Goal: Task Accomplishment & Management: Manage account settings

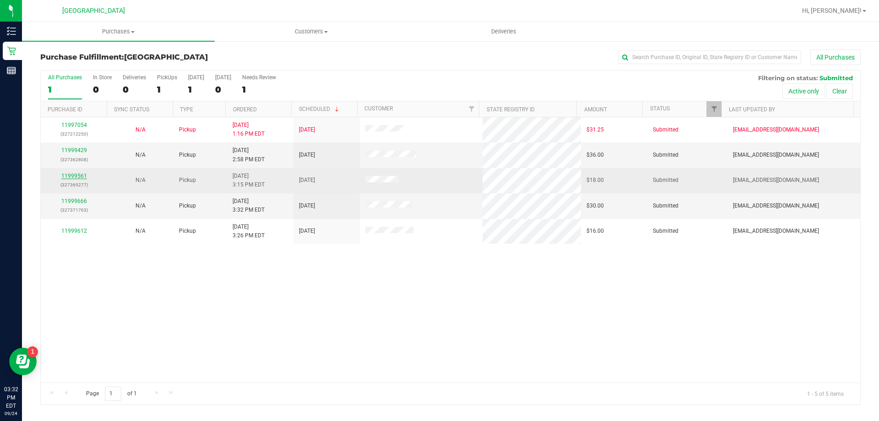
click at [75, 175] on link "11999561" at bounding box center [74, 176] width 26 height 6
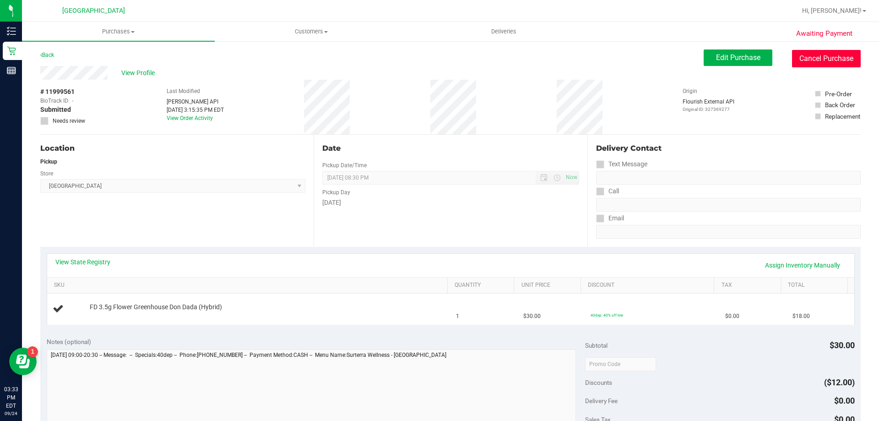
click at [841, 65] on button "Cancel Purchase" at bounding box center [826, 58] width 69 height 17
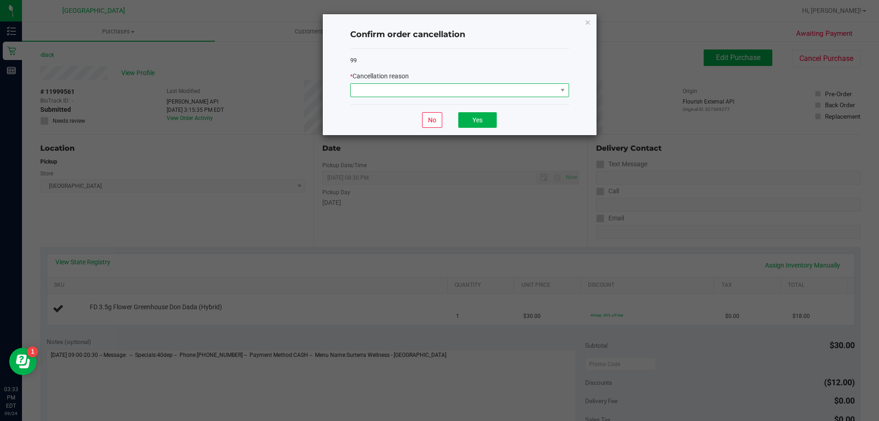
click at [496, 87] on span at bounding box center [454, 90] width 207 height 13
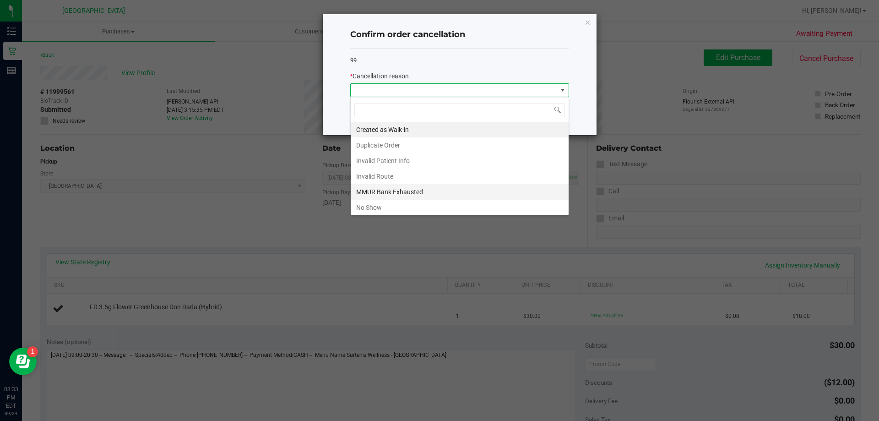
scroll to position [14, 219]
click at [415, 202] on li "No Show" at bounding box center [460, 208] width 218 height 16
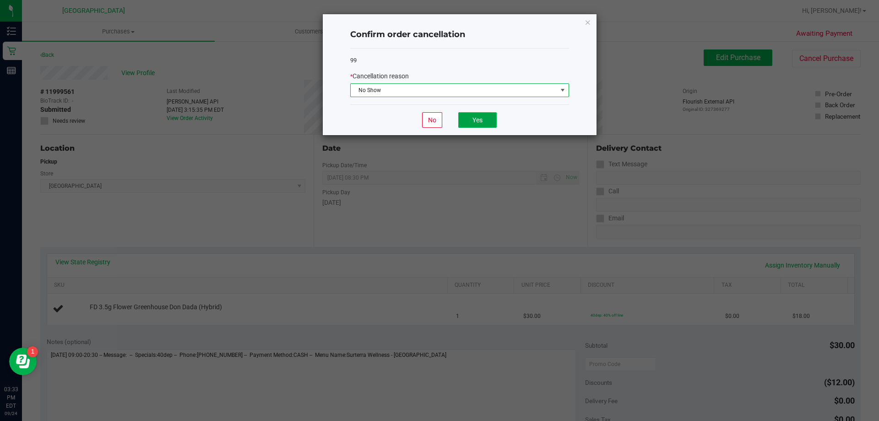
click at [472, 120] on button "Yes" at bounding box center [477, 120] width 38 height 16
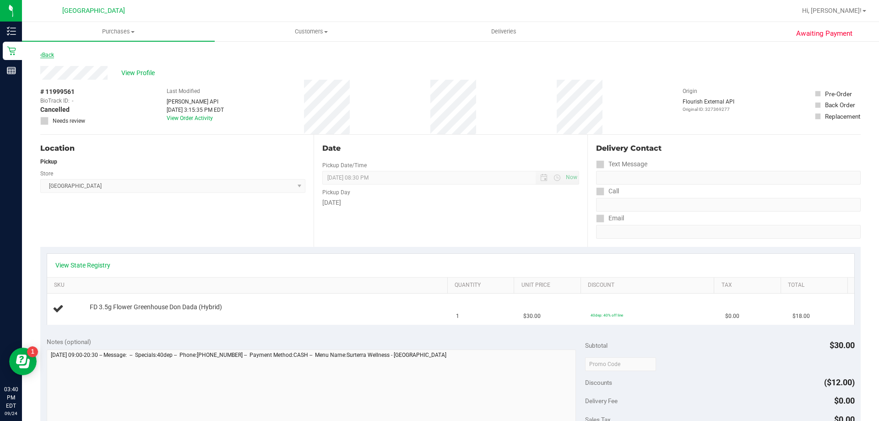
click at [49, 53] on link "Back" at bounding box center [47, 55] width 14 height 6
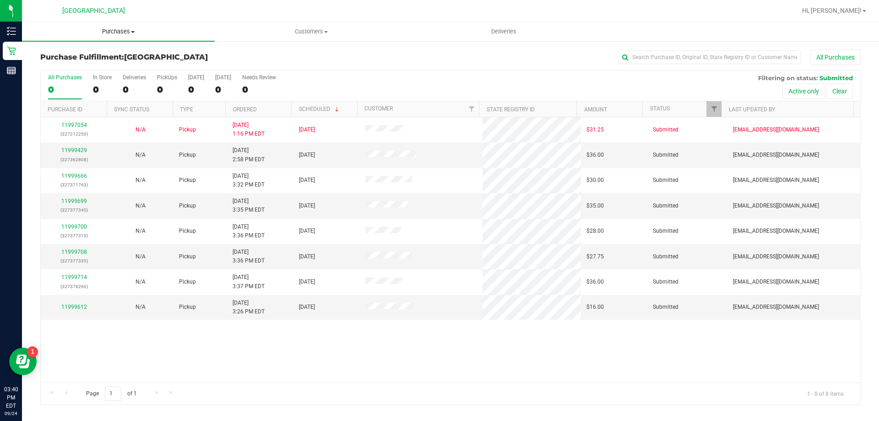
click at [114, 28] on span "Purchases" at bounding box center [118, 31] width 193 height 8
click at [106, 69] on li "Fulfillment" at bounding box center [118, 66] width 193 height 11
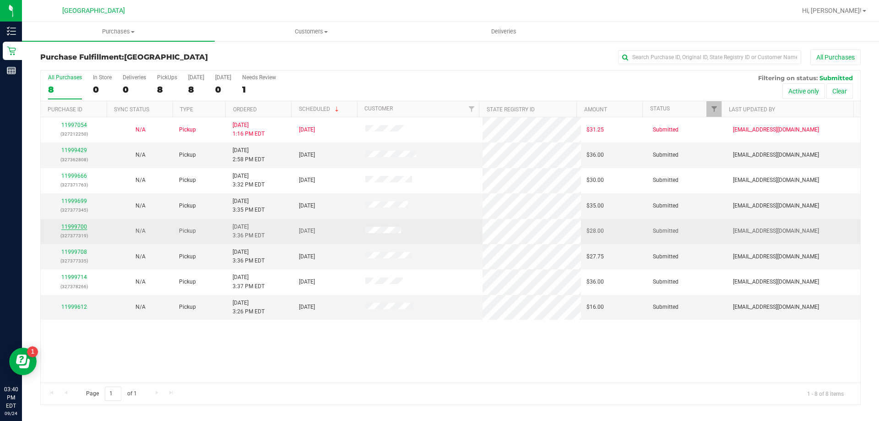
click at [66, 225] on link "11999700" at bounding box center [74, 226] width 26 height 6
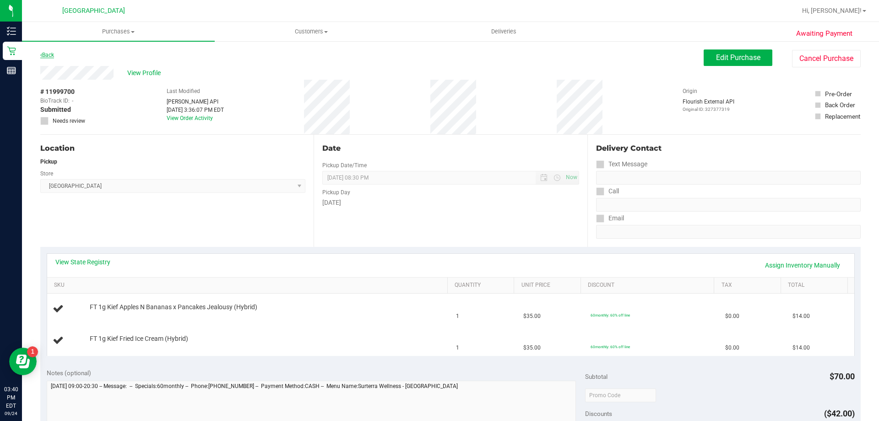
click at [53, 54] on link "Back" at bounding box center [47, 55] width 14 height 6
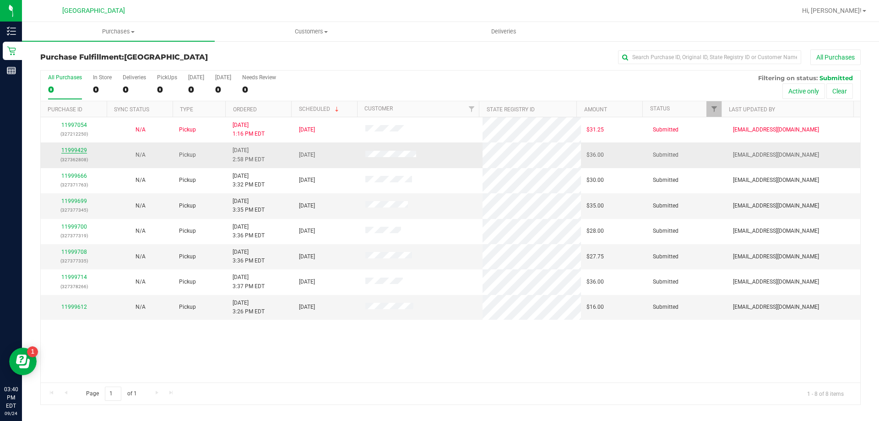
click at [82, 148] on link "11999429" at bounding box center [74, 150] width 26 height 6
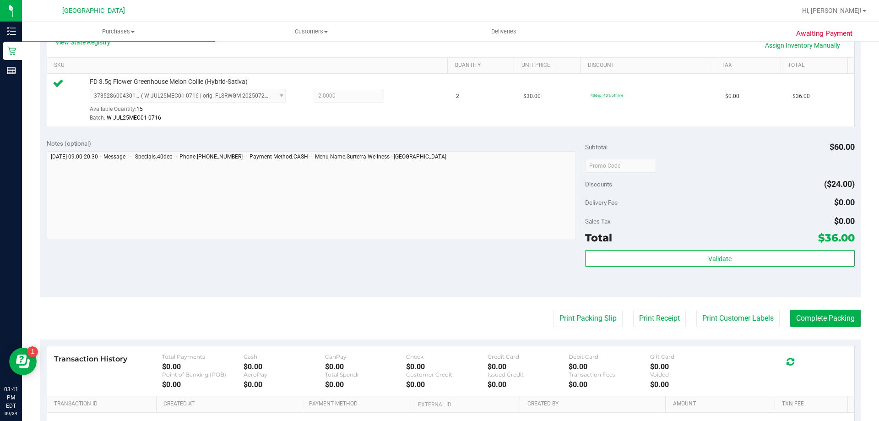
scroll to position [321, 0]
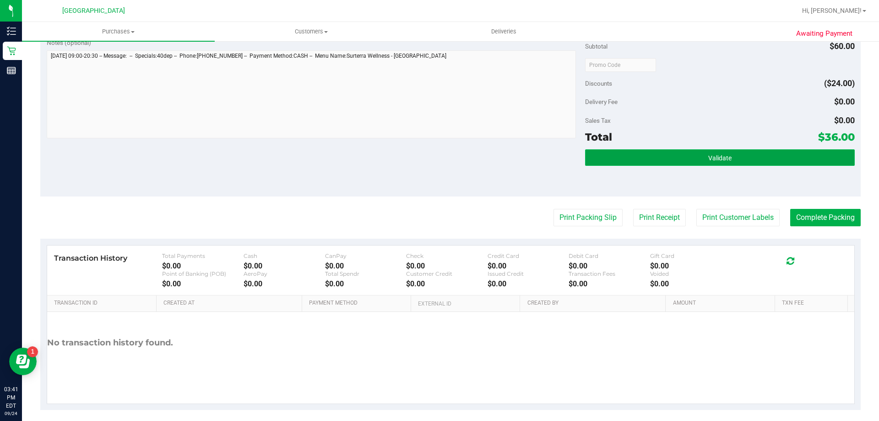
click at [762, 154] on button "Validate" at bounding box center [719, 157] width 269 height 16
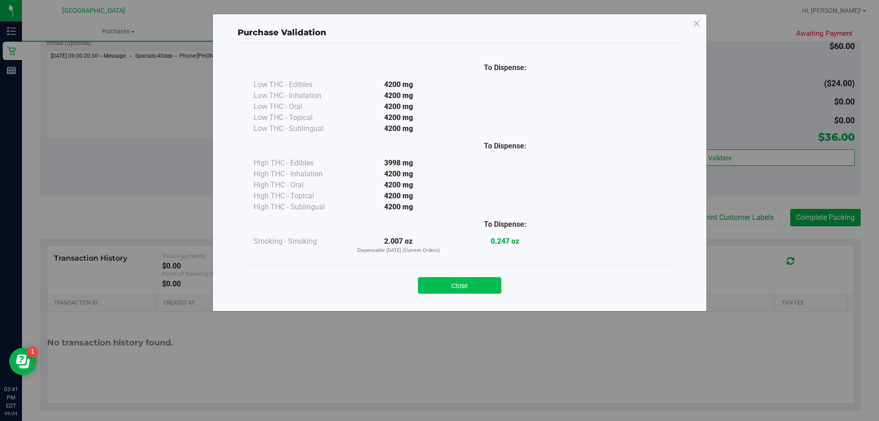
click at [488, 277] on button "Close" at bounding box center [459, 285] width 83 height 16
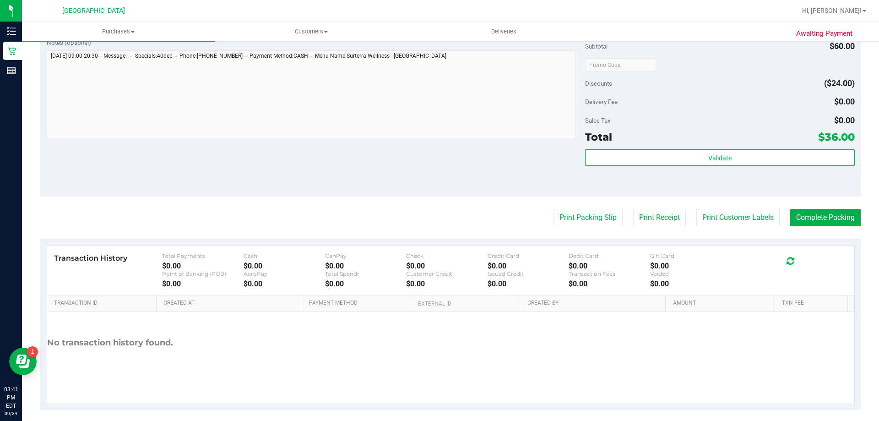
click at [566, 187] on div "Notes (optional) Subtotal $60.00 Discounts ($24.00) Delivery Fee $0.00 Sales Ta…" at bounding box center [450, 114] width 821 height 165
click at [565, 209] on button "Print Packing Slip" at bounding box center [588, 217] width 69 height 17
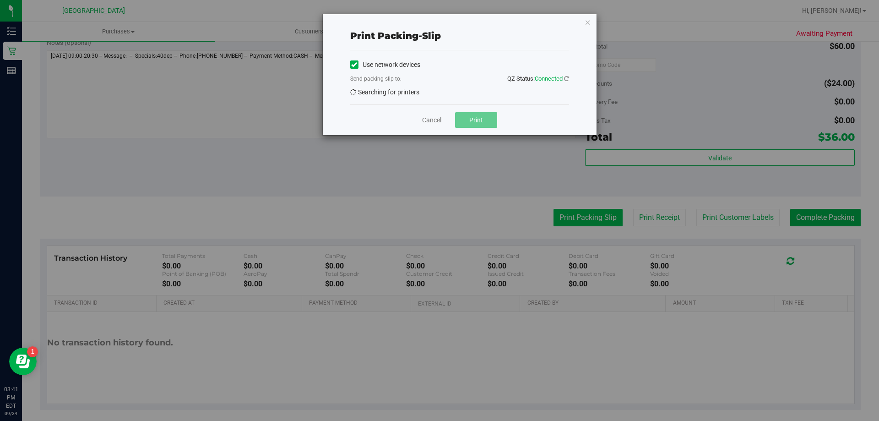
click at [575, 227] on div "Print packing-slip Use network devices Send packing-slip to: QZ Status: Connect…" at bounding box center [443, 210] width 886 height 421
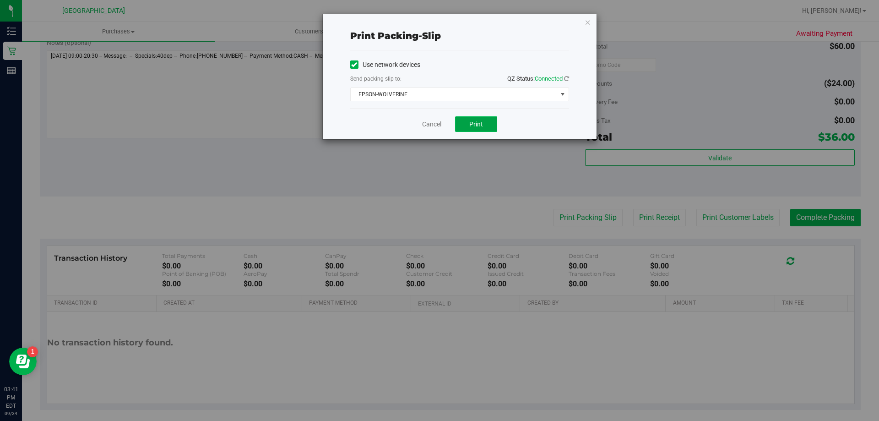
click at [480, 128] on button "Print" at bounding box center [476, 124] width 42 height 16
click at [591, 20] on div "Print packing-slip Use network devices Send packing-slip to: QZ Status: Connect…" at bounding box center [460, 76] width 274 height 125
click at [591, 21] on icon "button" at bounding box center [588, 21] width 6 height 11
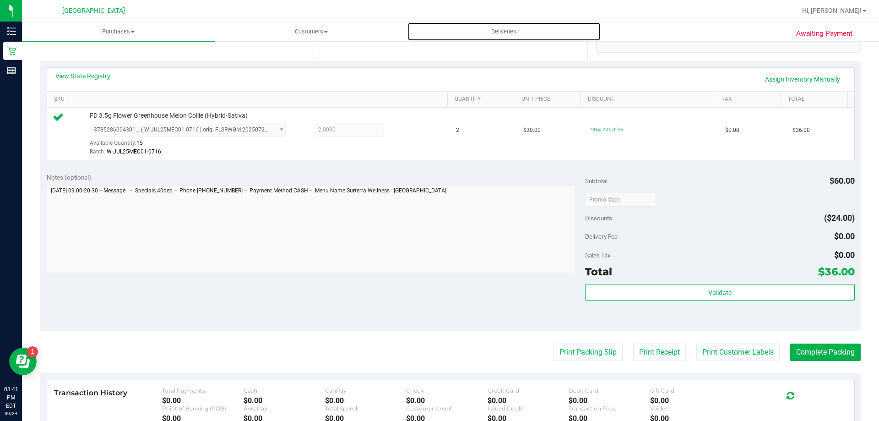
scroll to position [229, 0]
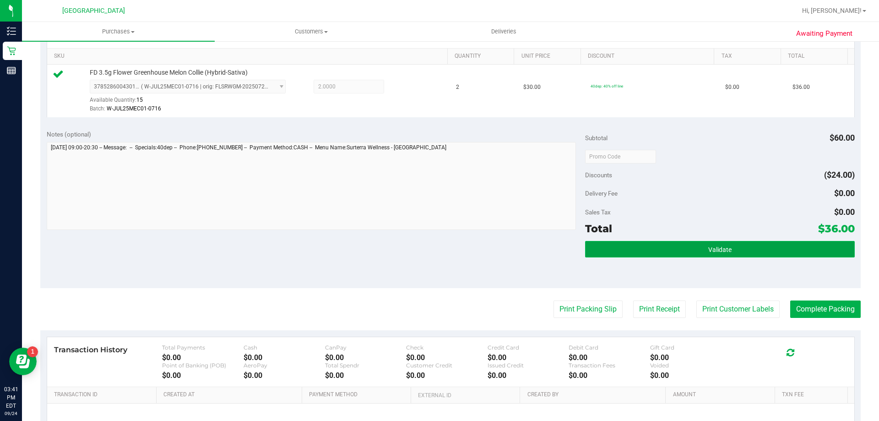
click at [777, 249] on button "Validate" at bounding box center [719, 249] width 269 height 16
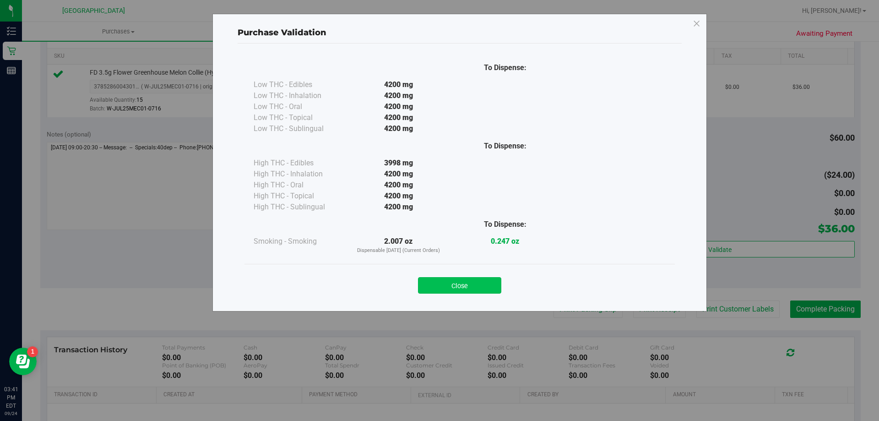
click at [476, 283] on button "Close" at bounding box center [459, 285] width 83 height 16
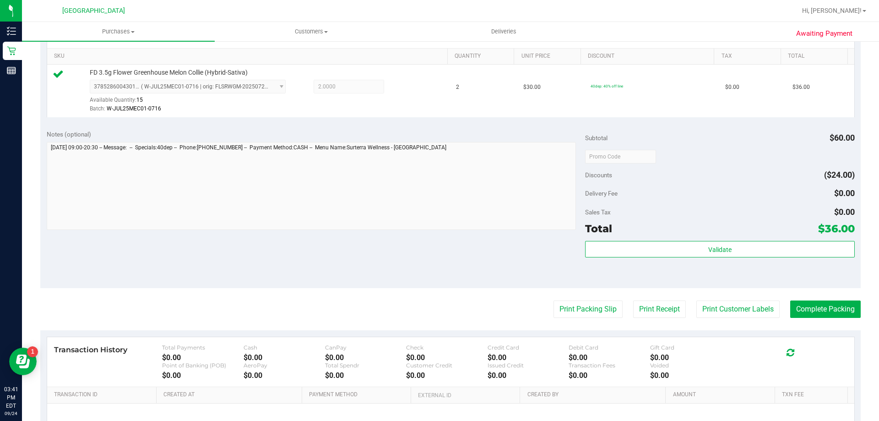
click at [832, 327] on purchase-details "Back Edit Purchase Cancel Purchase View Profile # 11999429 BioTrack ID: - Submi…" at bounding box center [450, 160] width 821 height 681
click at [827, 315] on button "Complete Packing" at bounding box center [825, 308] width 71 height 17
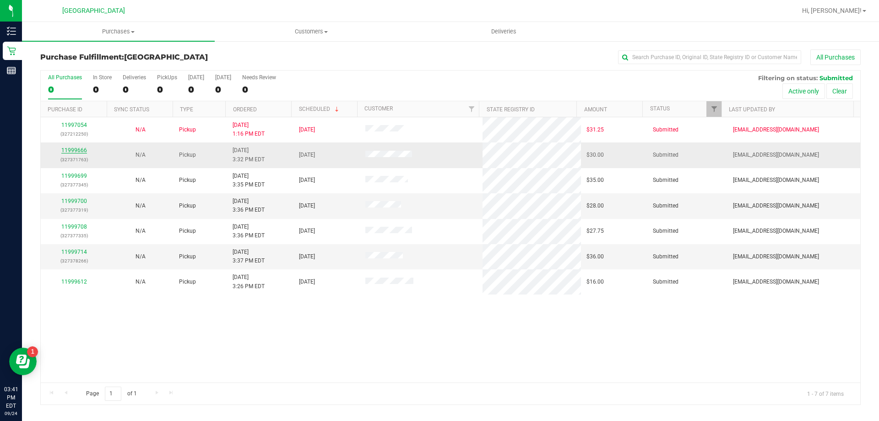
click at [68, 151] on link "11999666" at bounding box center [74, 150] width 26 height 6
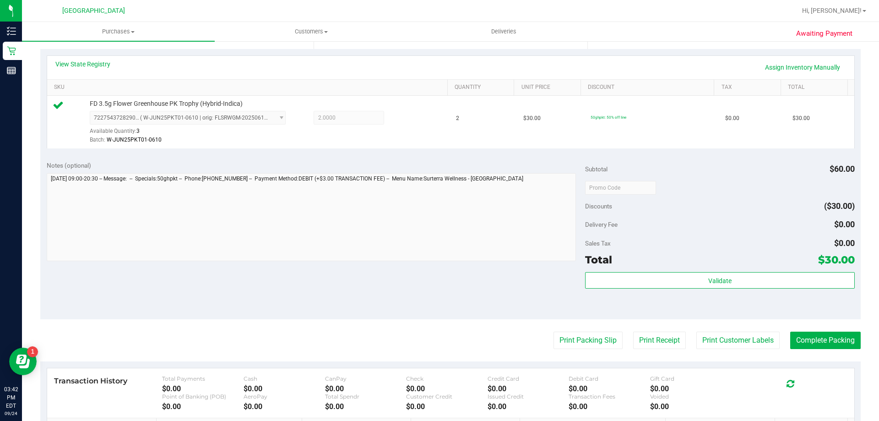
scroll to position [328, 0]
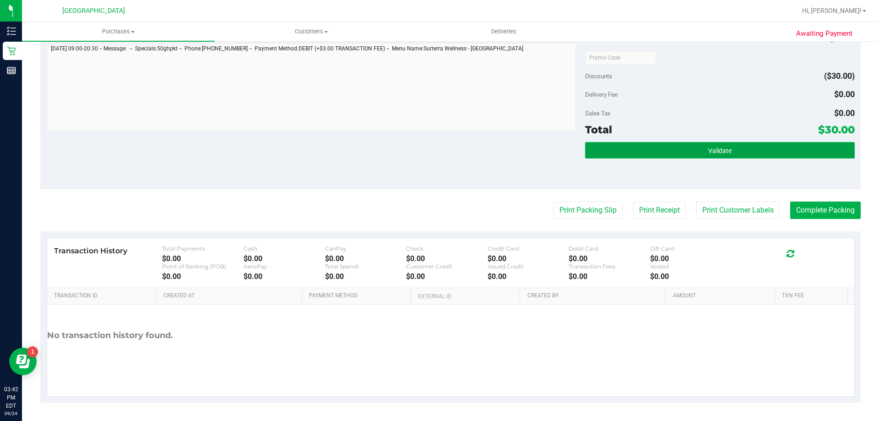
click at [665, 153] on button "Validate" at bounding box center [719, 150] width 269 height 16
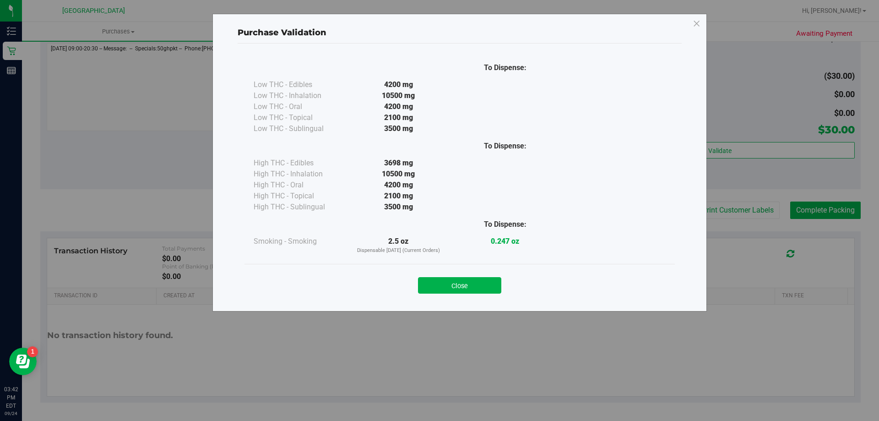
drag, startPoint x: 459, startPoint y: 289, endPoint x: 491, endPoint y: 268, distance: 38.4
click at [460, 289] on button "Close" at bounding box center [459, 285] width 83 height 16
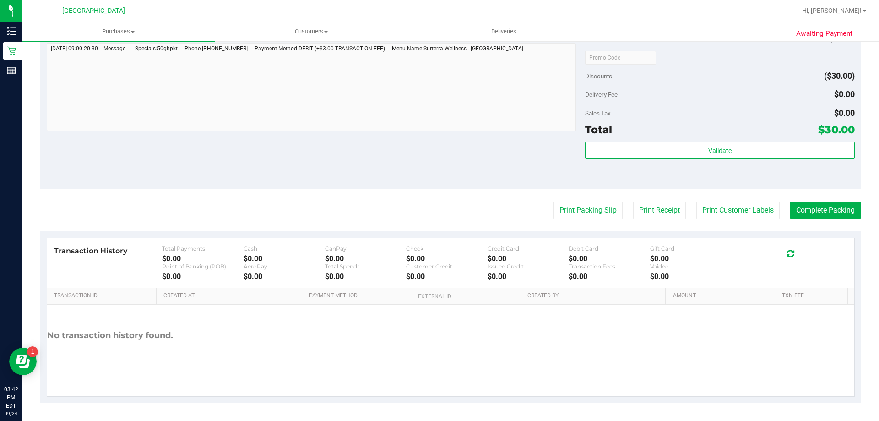
click at [586, 196] on purchase-details "Back Edit Purchase Cancel Purchase View Profile # 11999666 BioTrack ID: - Submi…" at bounding box center [450, 62] width 821 height 681
click at [584, 202] on button "Print Packing Slip" at bounding box center [588, 209] width 69 height 17
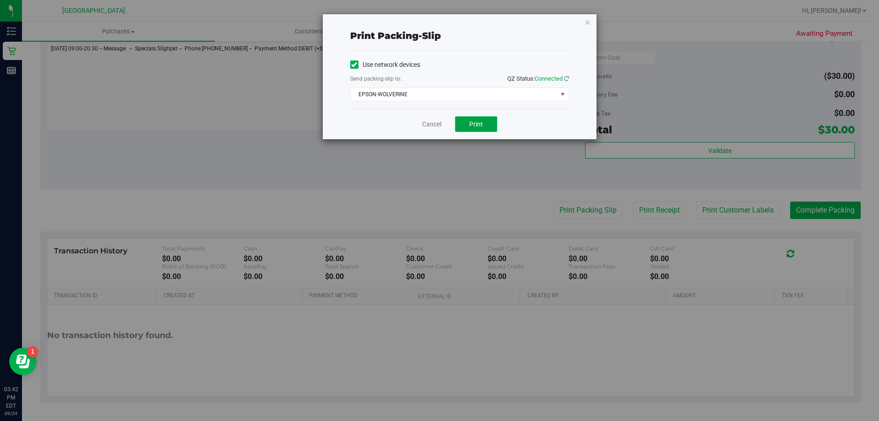
click at [461, 131] on button "Print" at bounding box center [476, 124] width 42 height 16
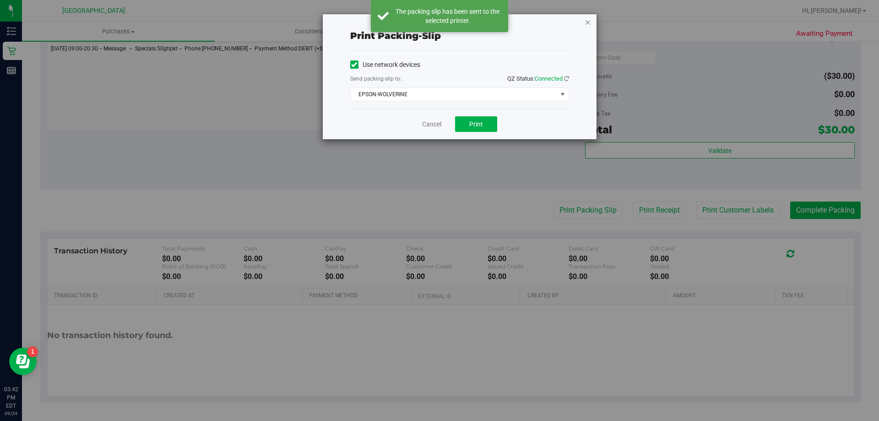
click at [585, 24] on icon "button" at bounding box center [588, 21] width 6 height 11
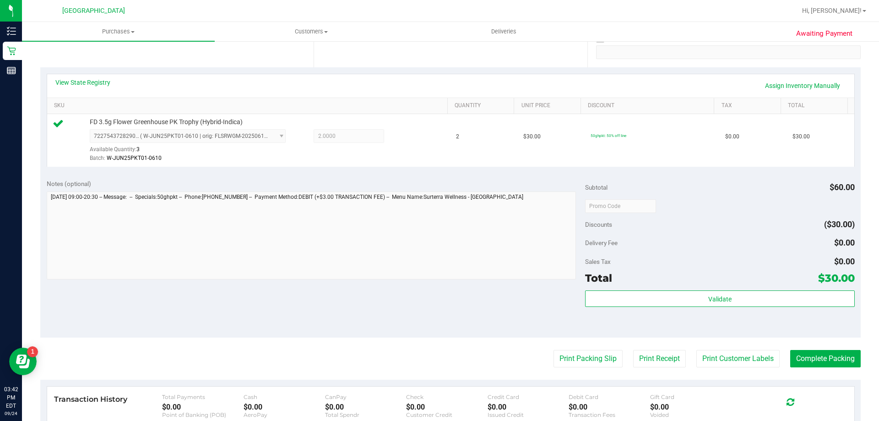
scroll to position [321, 0]
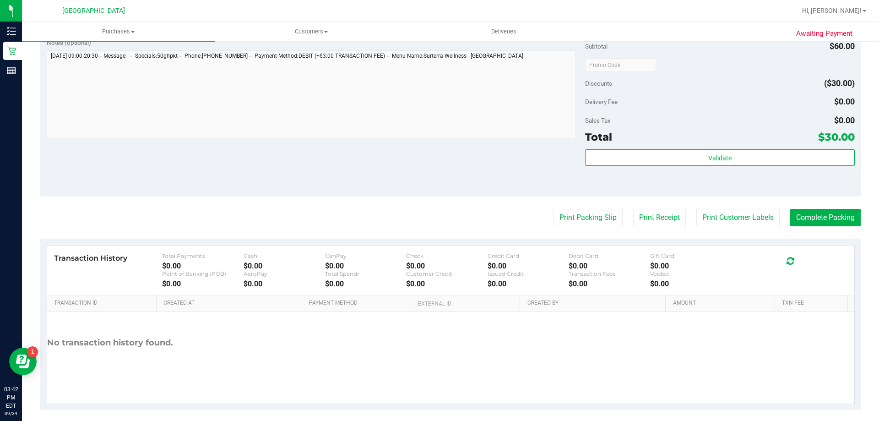
click at [731, 171] on div "Validate" at bounding box center [719, 169] width 269 height 41
click at [732, 166] on div "Validate" at bounding box center [719, 157] width 269 height 17
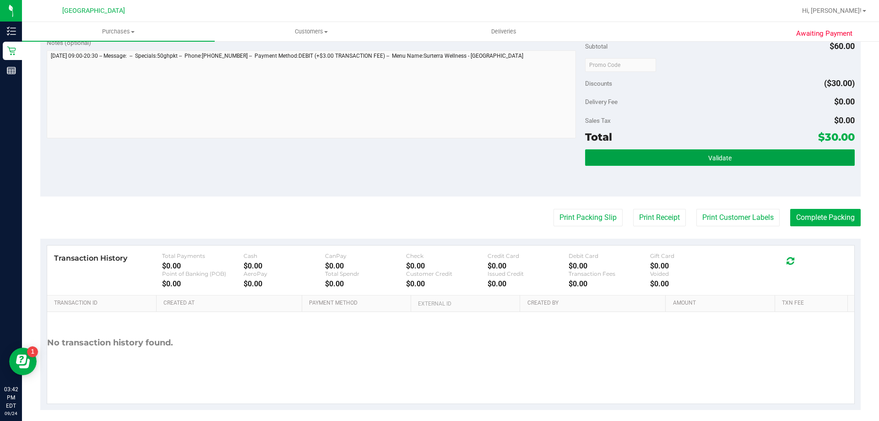
click at [732, 163] on button "Validate" at bounding box center [719, 157] width 269 height 16
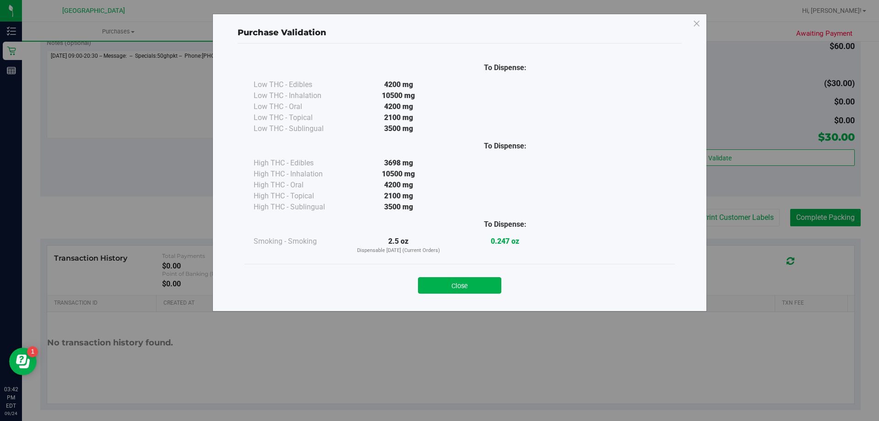
click at [483, 276] on div "Close" at bounding box center [459, 282] width 417 height 23
click at [461, 281] on button "Close" at bounding box center [459, 285] width 83 height 16
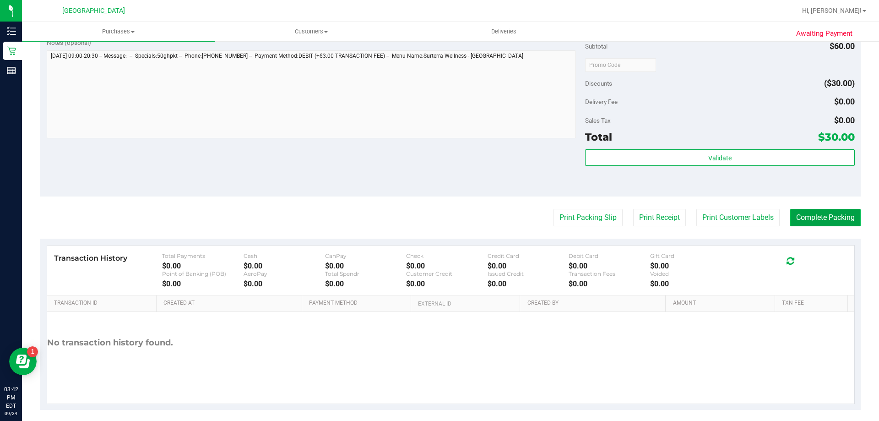
click at [845, 221] on button "Complete Packing" at bounding box center [825, 217] width 71 height 17
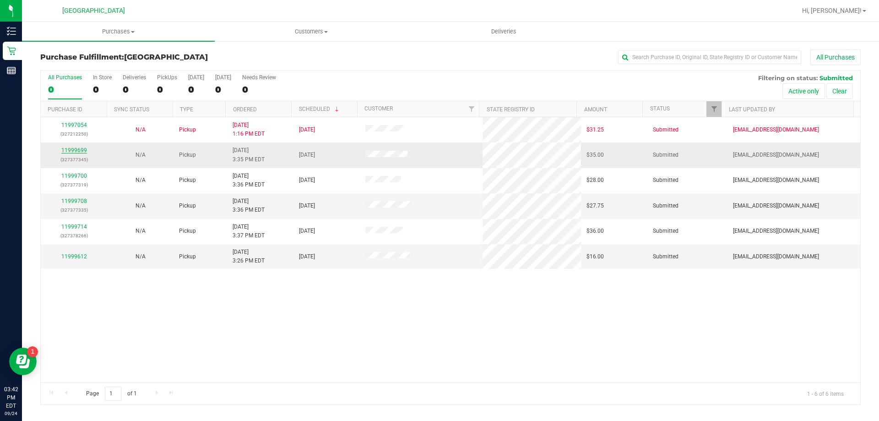
click at [65, 152] on link "11999699" at bounding box center [74, 150] width 26 height 6
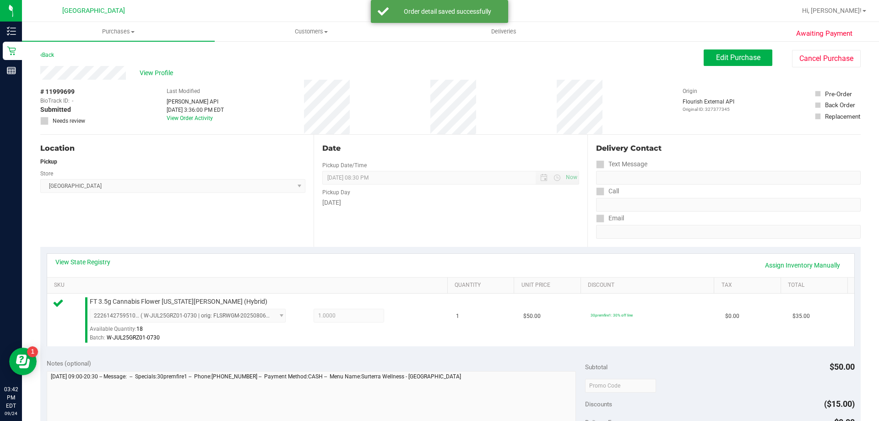
scroll to position [229, 0]
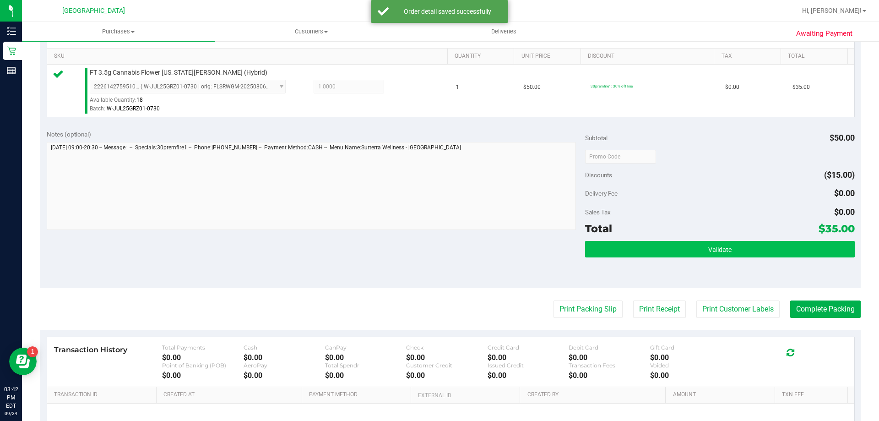
drag, startPoint x: 672, startPoint y: 235, endPoint x: 679, endPoint y: 249, distance: 15.0
click at [674, 237] on div "Subtotal $50.00 Discounts ($15.00) Delivery Fee $0.00 Sales Tax $0.00 Total $35…" at bounding box center [719, 206] width 269 height 152
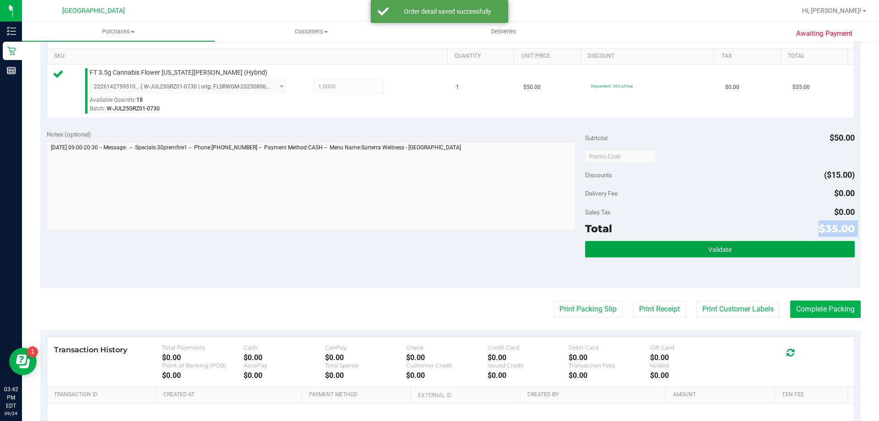
click at [679, 249] on button "Validate" at bounding box center [719, 249] width 269 height 16
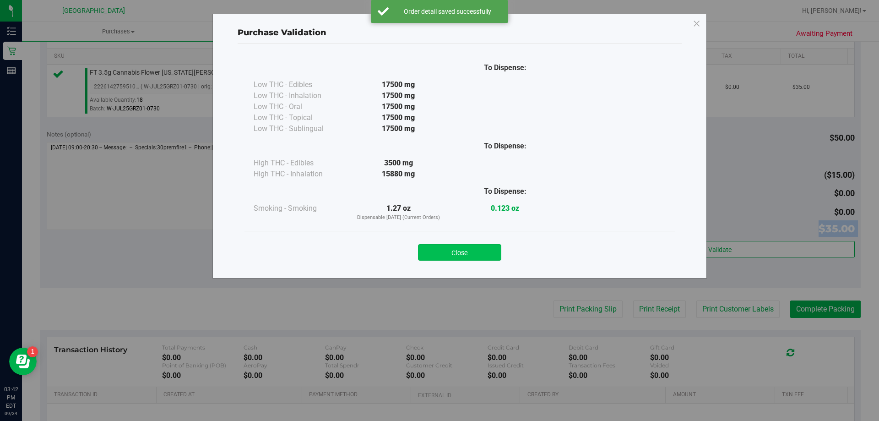
click at [465, 245] on button "Close" at bounding box center [459, 252] width 83 height 16
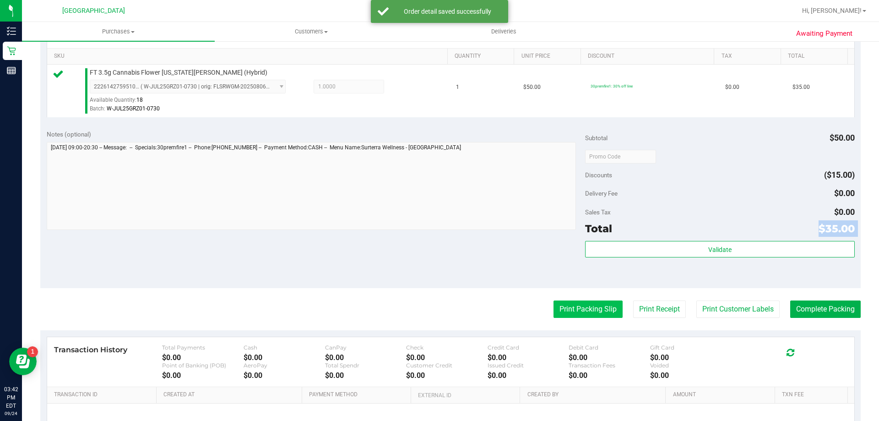
click at [604, 308] on button "Print Packing Slip" at bounding box center [588, 308] width 69 height 17
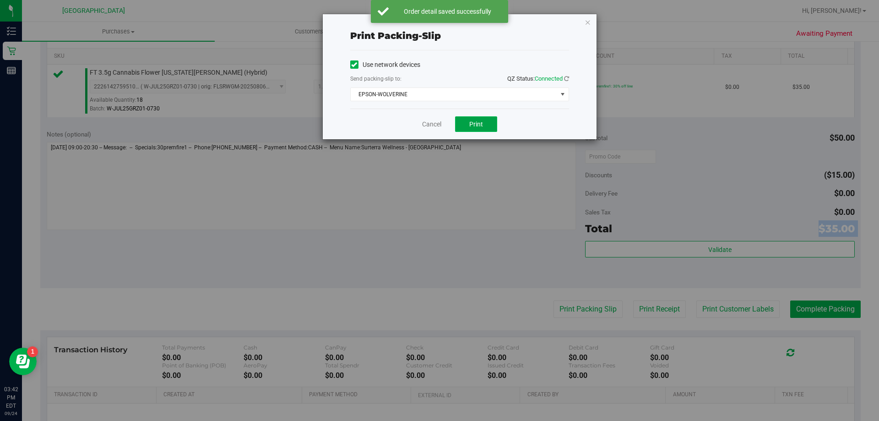
click at [492, 128] on button "Print" at bounding box center [476, 124] width 42 height 16
click at [587, 26] on icon "button" at bounding box center [588, 21] width 6 height 11
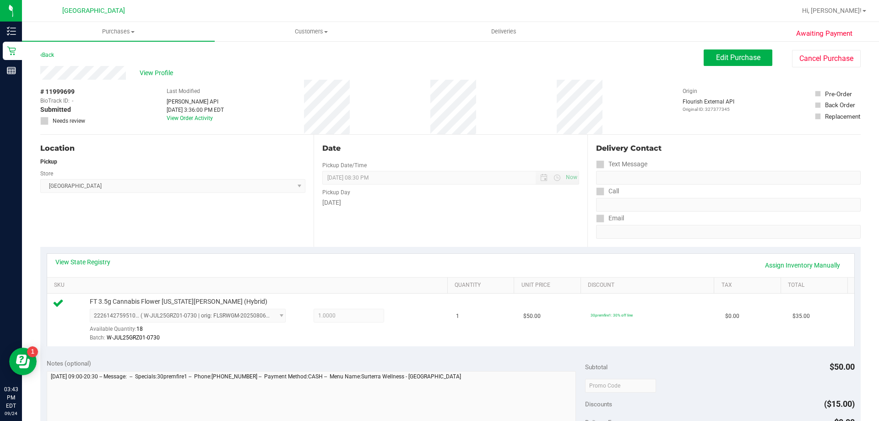
scroll to position [275, 0]
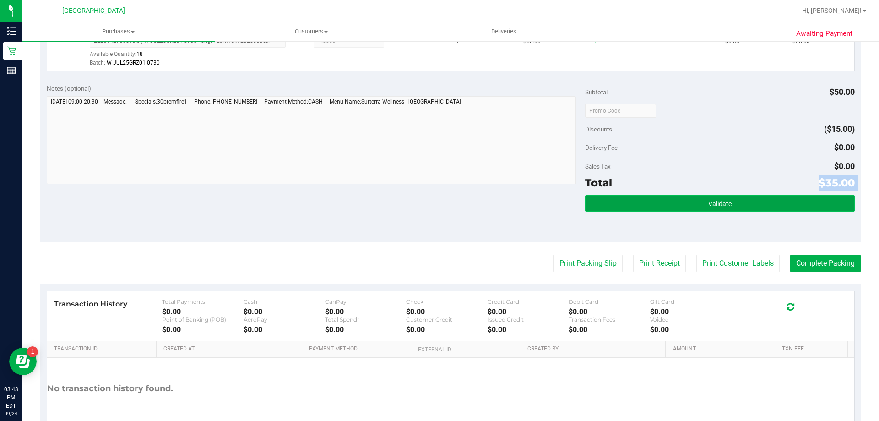
click at [666, 204] on button "Validate" at bounding box center [719, 203] width 269 height 16
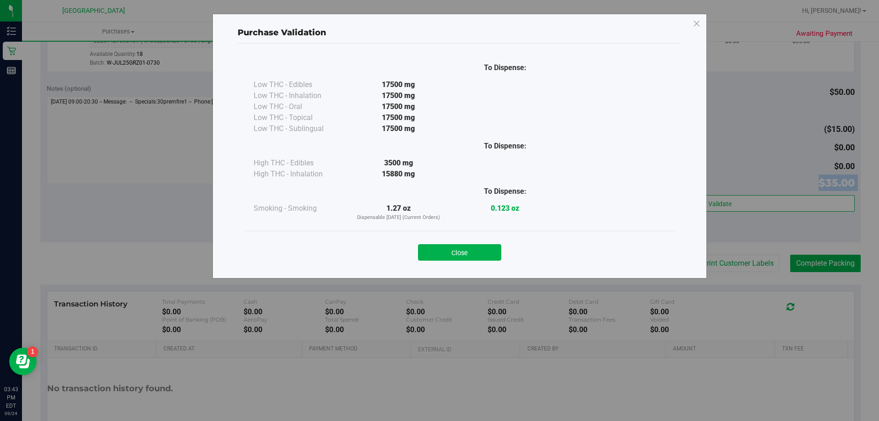
drag, startPoint x: 446, startPoint y: 250, endPoint x: 723, endPoint y: 275, distance: 278.2
click at [447, 250] on button "Close" at bounding box center [459, 252] width 83 height 16
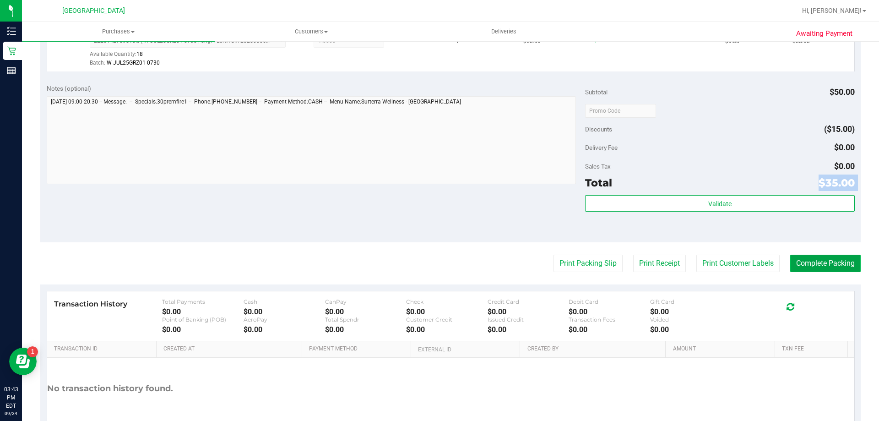
click at [817, 256] on button "Complete Packing" at bounding box center [825, 263] width 71 height 17
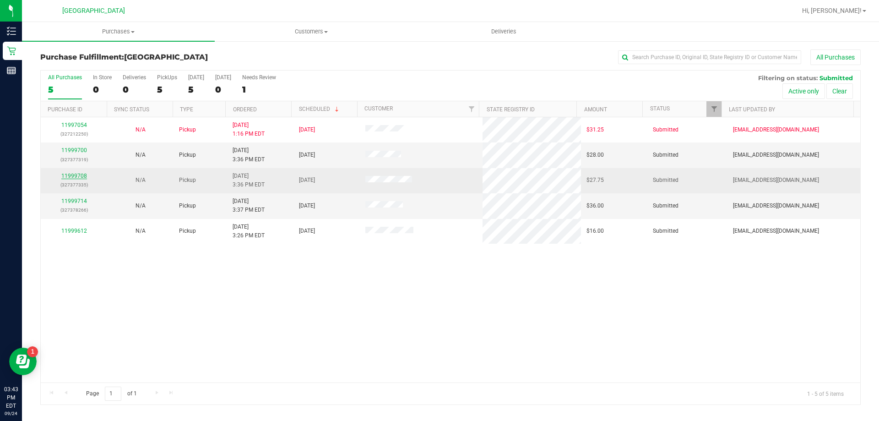
click at [76, 175] on link "11999708" at bounding box center [74, 176] width 26 height 6
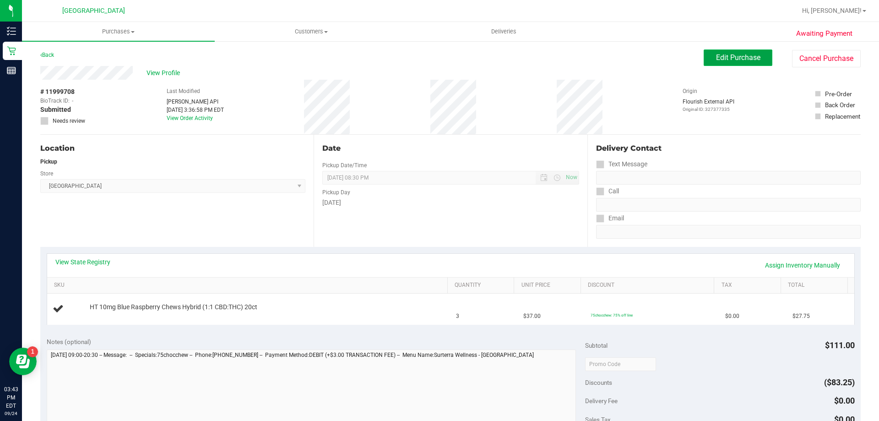
click at [706, 54] on button "Edit Purchase" at bounding box center [738, 57] width 69 height 16
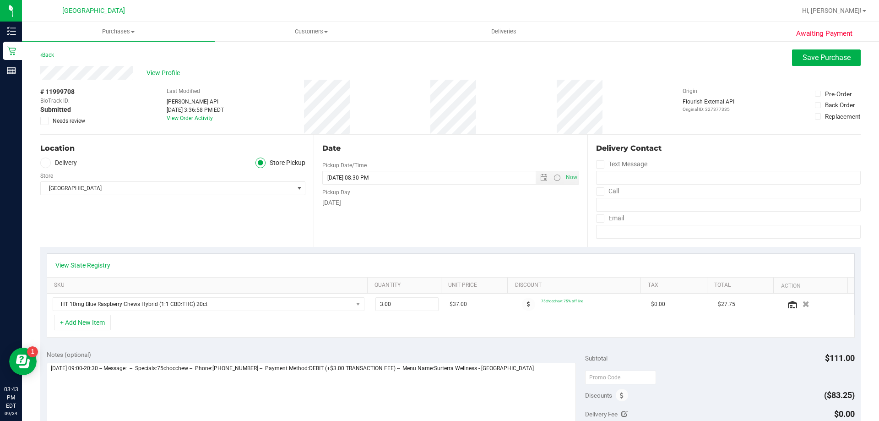
click at [56, 120] on span "Needs review" at bounding box center [69, 121] width 33 height 8
click at [0, 0] on input "Needs review" at bounding box center [0, 0] width 0 height 0
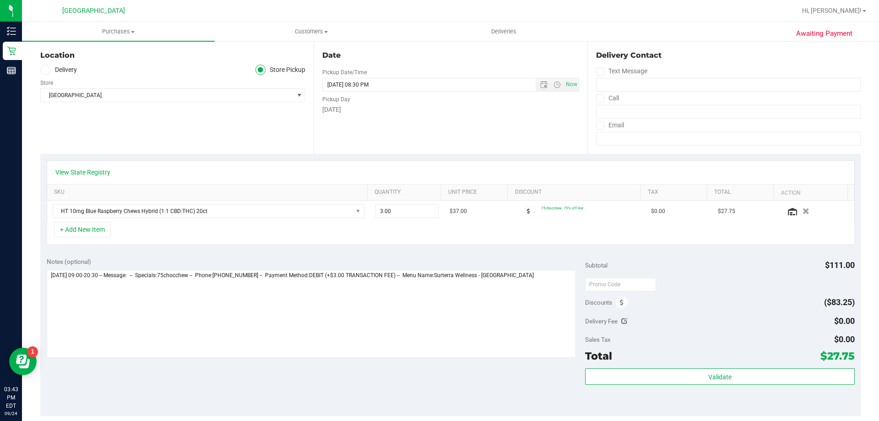
scroll to position [183, 0]
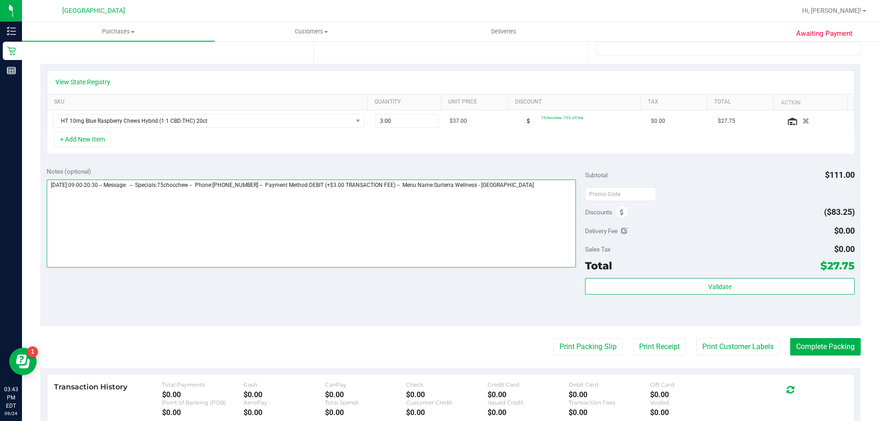
click at [535, 187] on textarea at bounding box center [312, 224] width 530 height 88
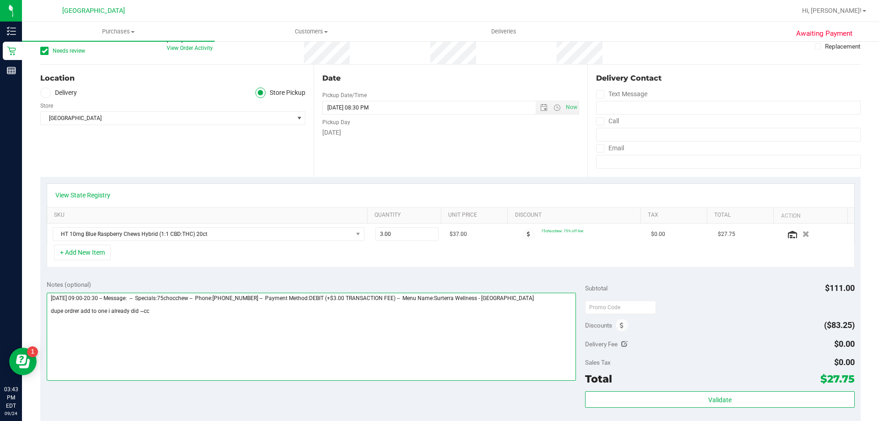
scroll to position [0, 0]
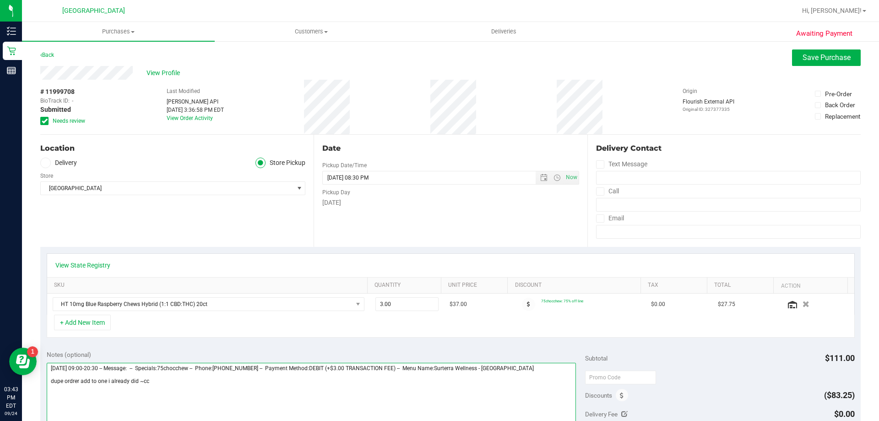
click at [134, 381] on textarea at bounding box center [312, 407] width 530 height 88
click at [134, 385] on textarea at bounding box center [312, 407] width 530 height 88
click at [141, 387] on textarea at bounding box center [312, 407] width 530 height 88
click at [143, 384] on textarea at bounding box center [312, 407] width 530 height 88
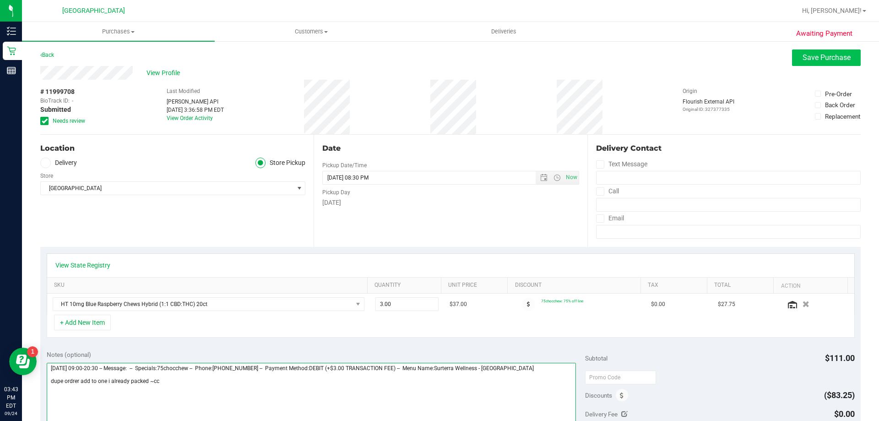
type textarea "Wednesday 09/24/2025 09:00-20:30 -- Message: -- Specials:75chocchew -- Phone:38…"
click at [794, 52] on button "Save Purchase" at bounding box center [826, 57] width 69 height 16
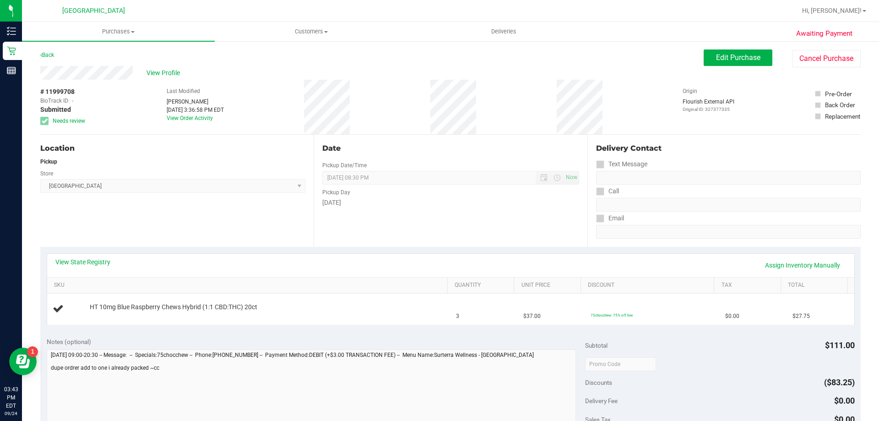
click at [50, 54] on link "Back" at bounding box center [47, 55] width 14 height 6
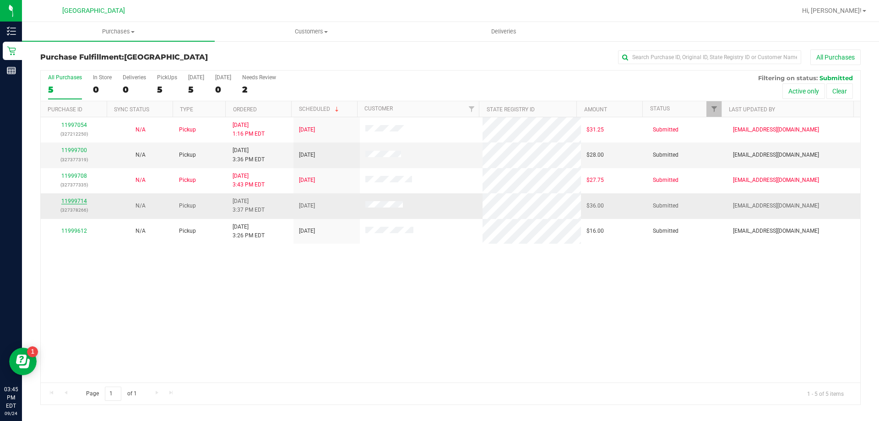
click at [74, 199] on link "11999714" at bounding box center [74, 201] width 26 height 6
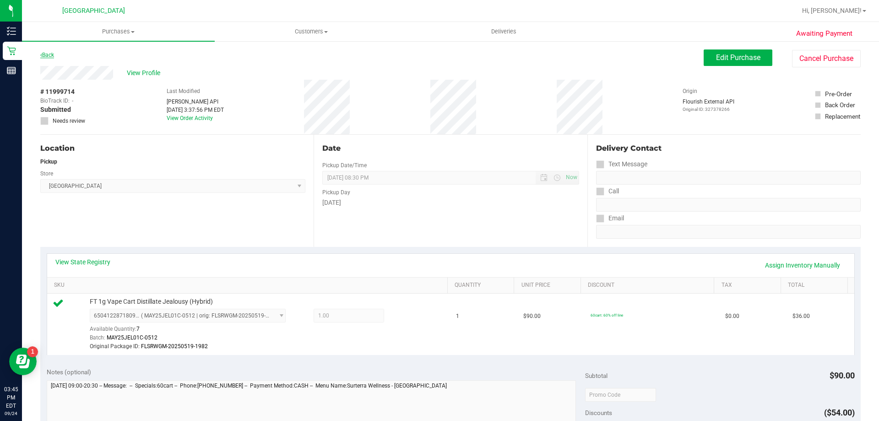
click at [49, 52] on link "Back" at bounding box center [47, 55] width 14 height 6
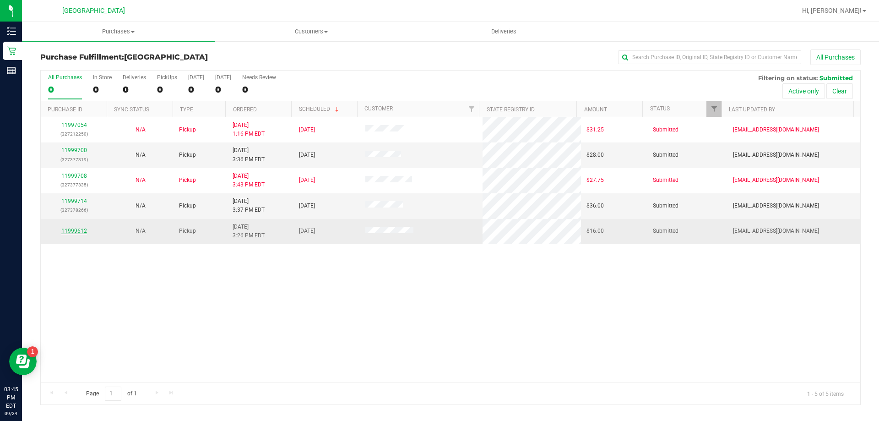
click at [83, 231] on link "11999612" at bounding box center [74, 231] width 26 height 6
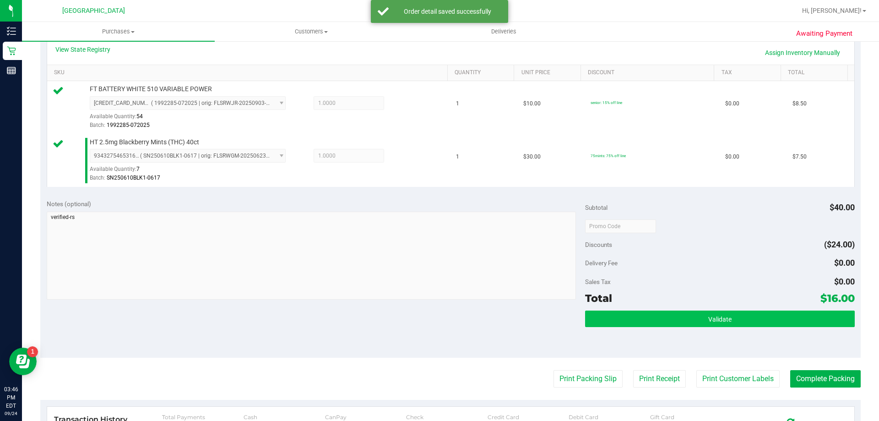
scroll to position [229, 0]
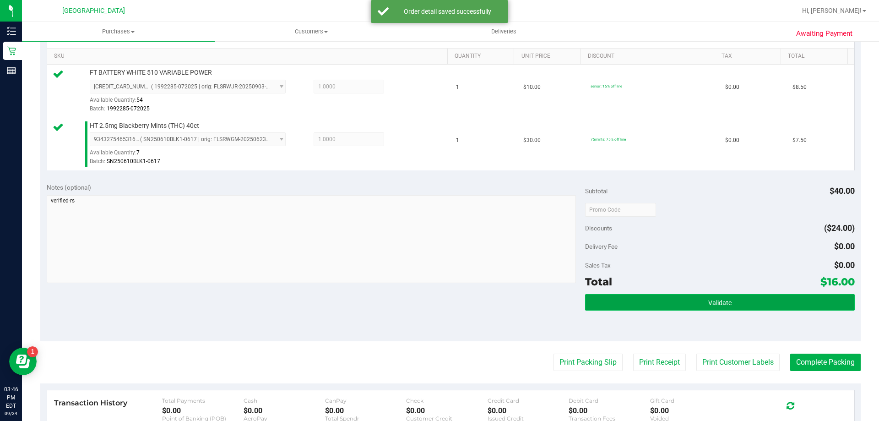
click at [709, 308] on button "Validate" at bounding box center [719, 302] width 269 height 16
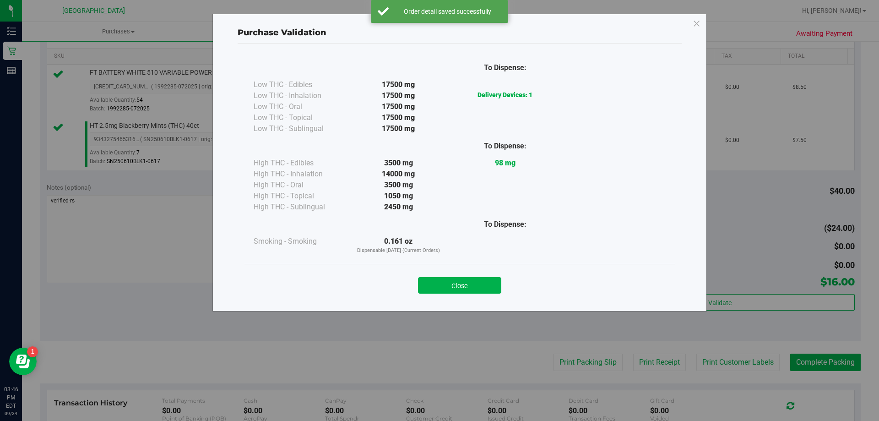
drag, startPoint x: 463, startPoint y: 283, endPoint x: 558, endPoint y: 328, distance: 104.7
click at [465, 283] on button "Close" at bounding box center [459, 285] width 83 height 16
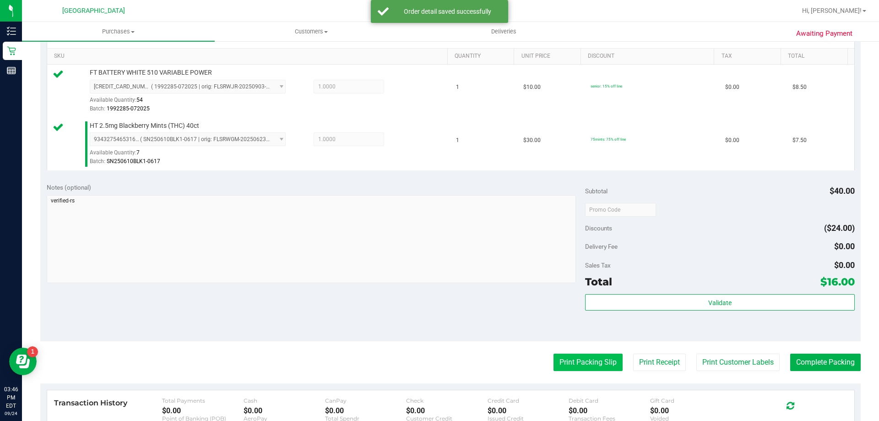
click at [579, 354] on button "Print Packing Slip" at bounding box center [588, 362] width 69 height 17
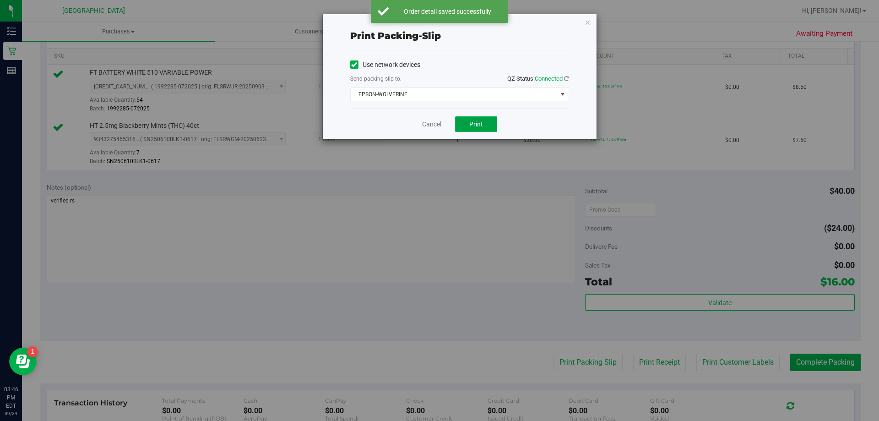
click at [462, 121] on button "Print" at bounding box center [476, 124] width 42 height 16
click at [586, 19] on icon "button" at bounding box center [588, 21] width 6 height 11
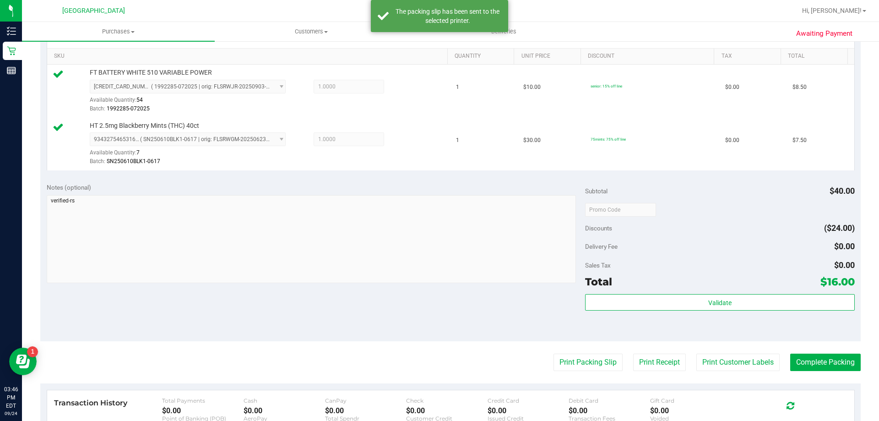
click at [586, 19] on div at bounding box center [480, 11] width 632 height 18
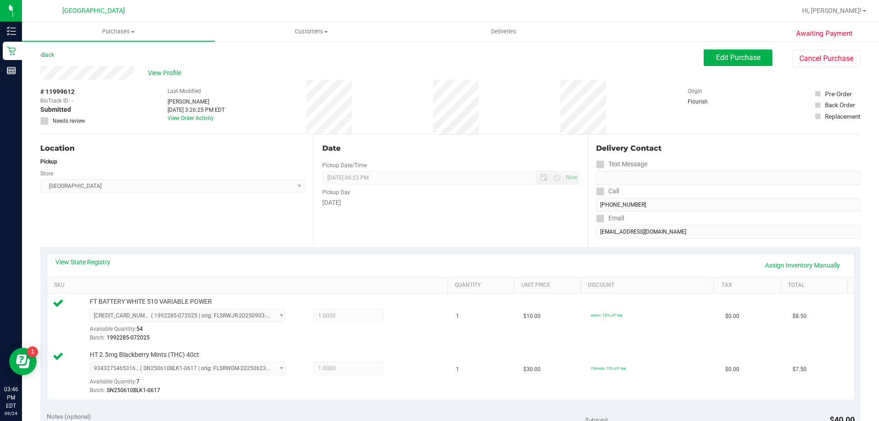
scroll to position [366, 0]
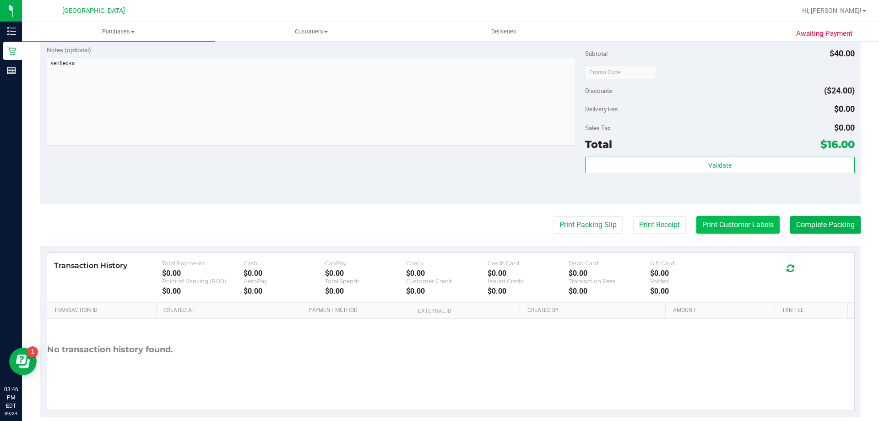
click at [746, 225] on button "Print Customer Labels" at bounding box center [738, 224] width 83 height 17
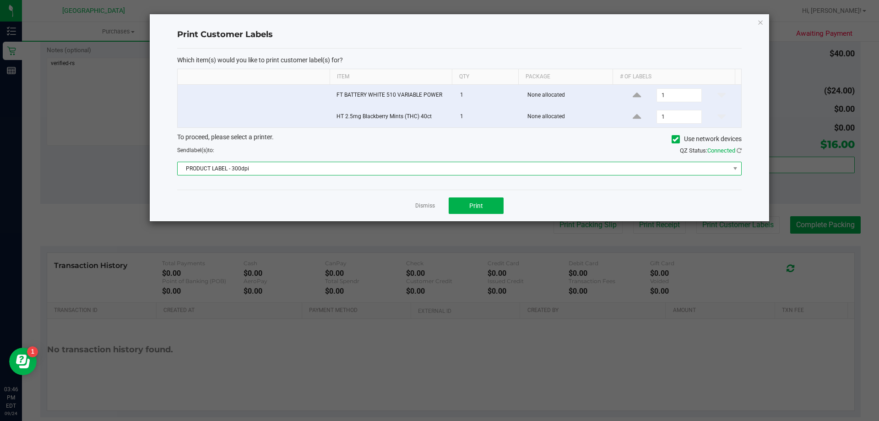
click at [467, 169] on span "PRODUCT LABEL - 300dpi" at bounding box center [454, 168] width 552 height 13
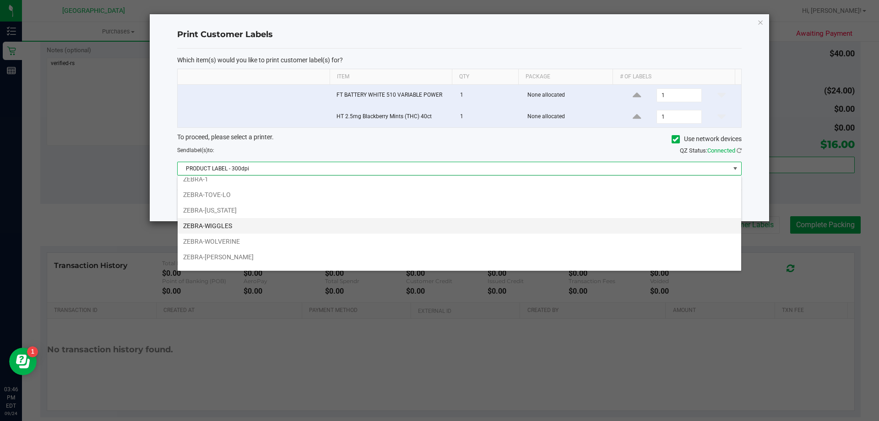
scroll to position [33, 0]
click at [241, 231] on li "ZEBRA-WOLVERINE" at bounding box center [460, 230] width 564 height 16
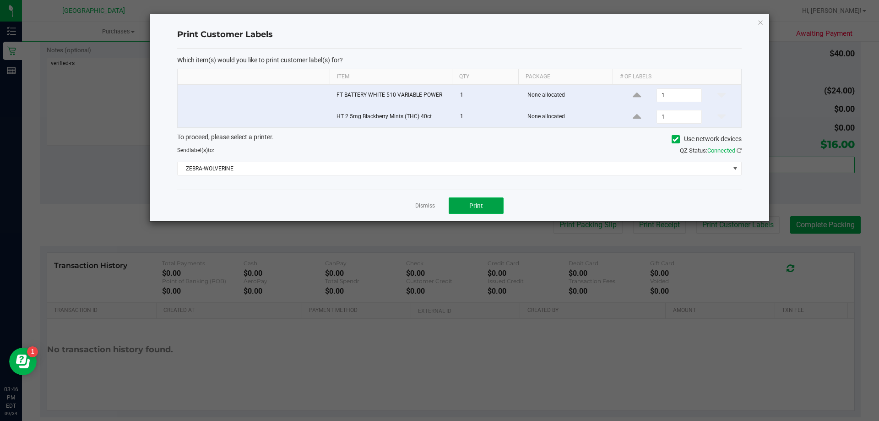
click at [473, 200] on button "Print" at bounding box center [476, 205] width 55 height 16
click at [533, 176] on div "Which item(s) would you like to print customer label(s) for? Item Qty Package #…" at bounding box center [459, 119] width 565 height 141
click at [386, 190] on div "Which item(s) would you like to print customer label(s) for? Item Qty Package #…" at bounding box center [459, 119] width 565 height 141
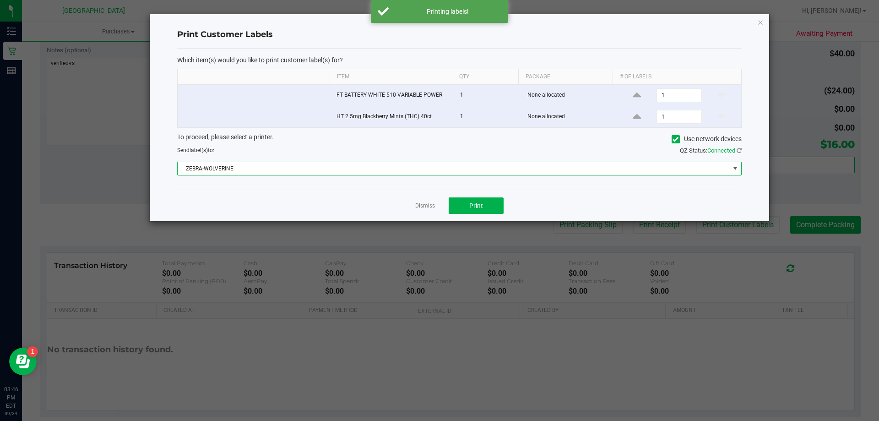
click at [408, 170] on span "ZEBRA-WOLVERINE" at bounding box center [454, 168] width 552 height 13
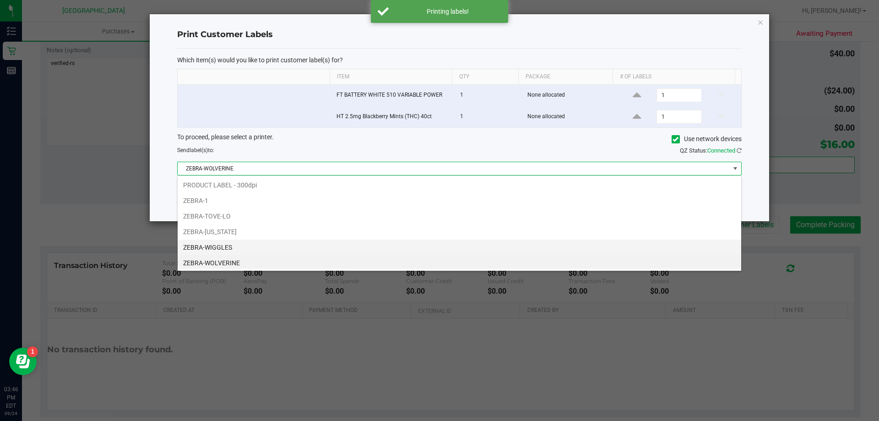
scroll to position [14, 564]
drag, startPoint x: 282, startPoint y: 238, endPoint x: 239, endPoint y: 200, distance: 57.1
click at [239, 203] on li "ZEBRA-1" at bounding box center [460, 199] width 564 height 16
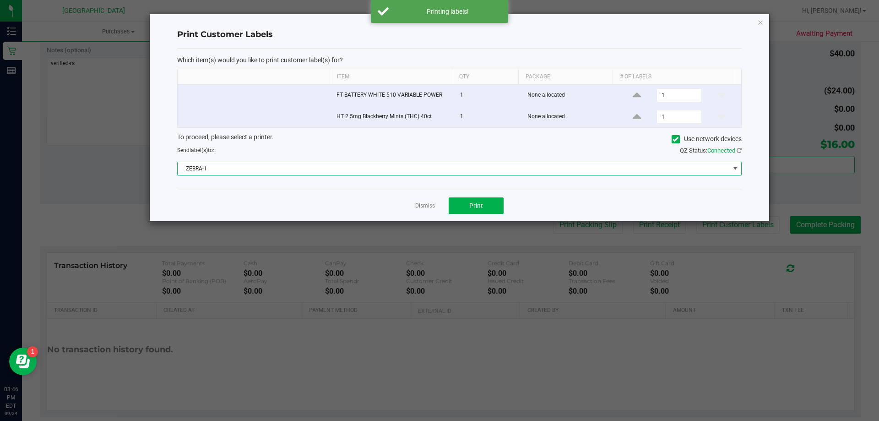
click at [237, 197] on div "Dismiss Print" at bounding box center [459, 206] width 565 height 32
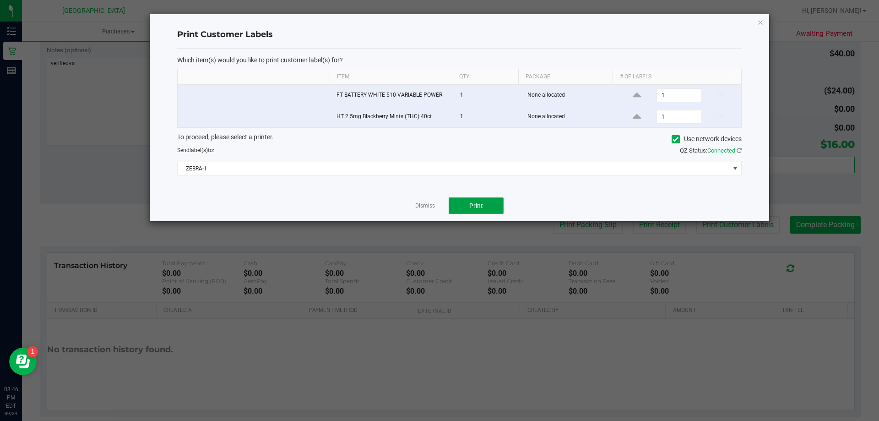
click at [479, 207] on span "Print" at bounding box center [476, 205] width 14 height 7
click at [759, 21] on icon "button" at bounding box center [760, 21] width 6 height 11
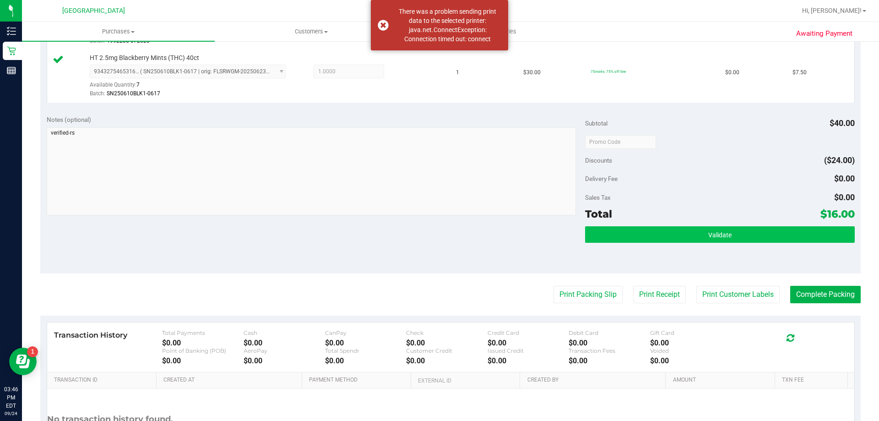
scroll to position [321, 0]
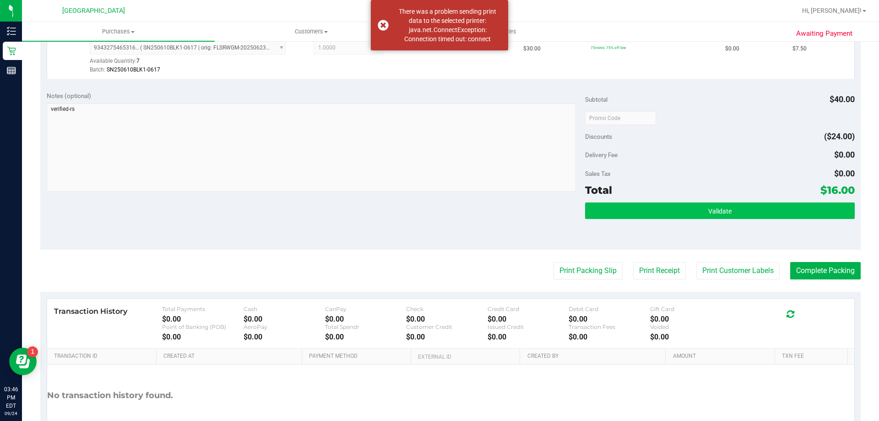
drag, startPoint x: 726, startPoint y: 196, endPoint x: 726, endPoint y: 203, distance: 7.3
click at [726, 199] on div "Subtotal $40.00 Discounts ($24.00) Delivery Fee $0.00 Sales Tax $0.00 Total $16…" at bounding box center [719, 167] width 269 height 152
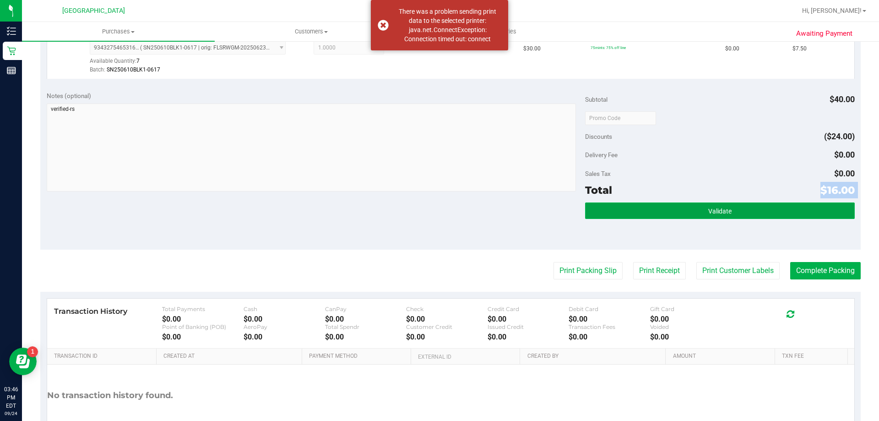
click at [726, 203] on button "Validate" at bounding box center [719, 210] width 269 height 16
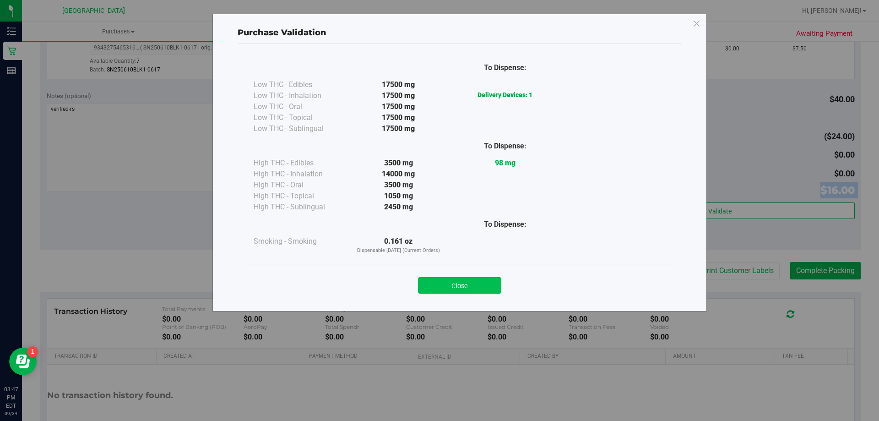
click at [467, 284] on button "Close" at bounding box center [459, 285] width 83 height 16
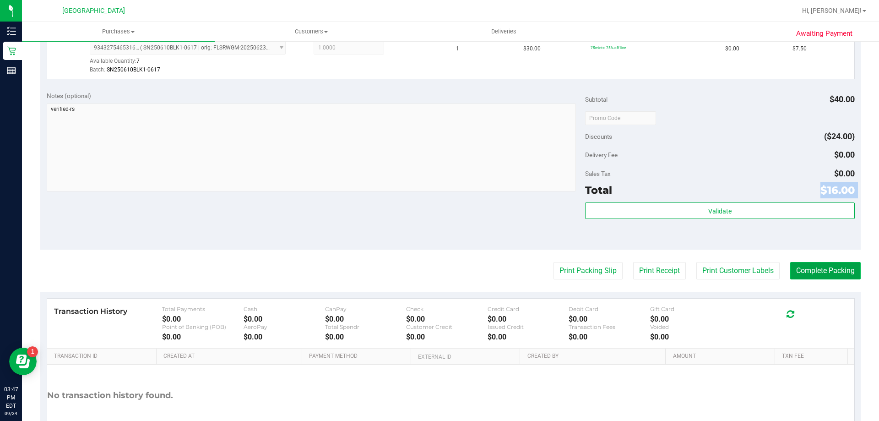
click at [811, 271] on button "Complete Packing" at bounding box center [825, 270] width 71 height 17
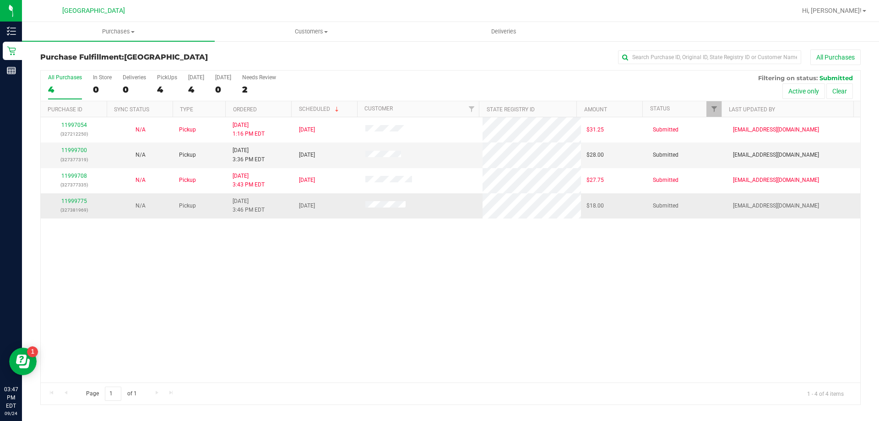
click at [83, 197] on div "11999775 (327381969)" at bounding box center [73, 205] width 55 height 17
click at [80, 199] on link "11999775" at bounding box center [74, 201] width 26 height 6
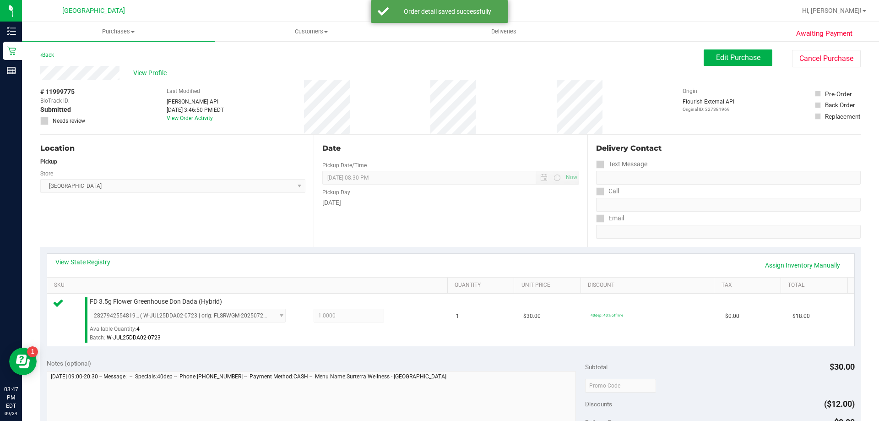
scroll to position [183, 0]
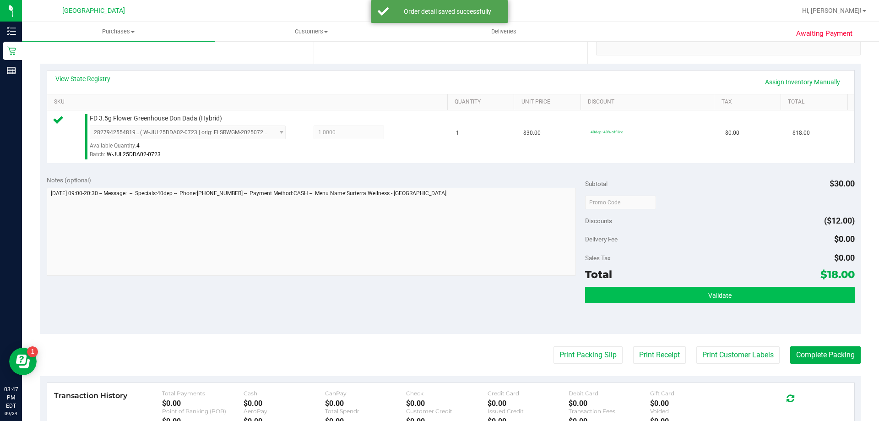
click at [581, 288] on div "Notes (optional) Subtotal $30.00 Discounts ($12.00) Delivery Fee $0.00 Sales Ta…" at bounding box center [450, 251] width 821 height 165
click at [605, 292] on button "Validate" at bounding box center [719, 295] width 269 height 16
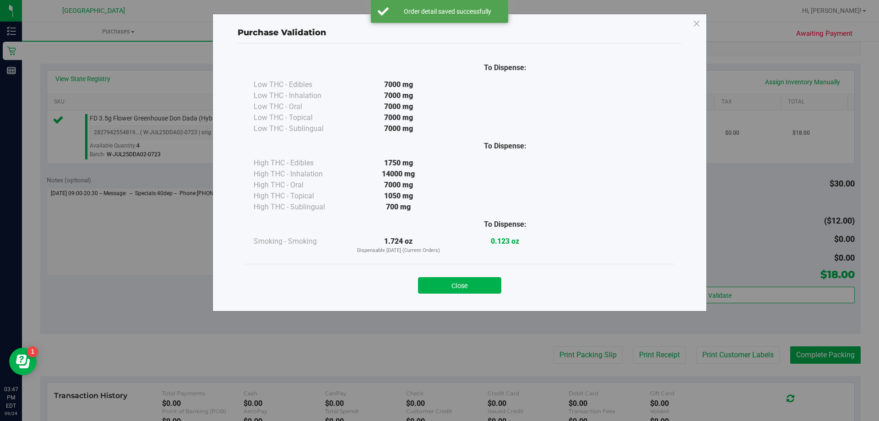
drag, startPoint x: 468, startPoint y: 280, endPoint x: 560, endPoint y: 325, distance: 102.6
click at [474, 285] on button "Close" at bounding box center [459, 285] width 83 height 16
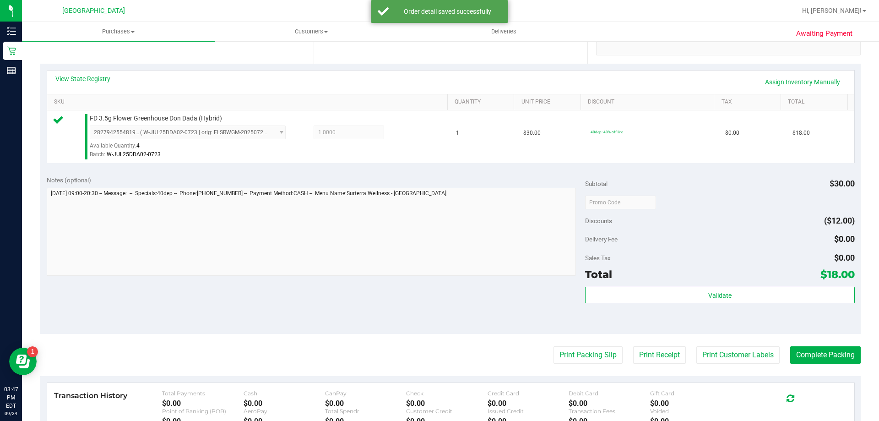
click at [572, 342] on purchase-details "Back Edit Purchase Cancel Purchase View Profile # 11999775 BioTrack ID: - Submi…" at bounding box center [450, 206] width 821 height 681
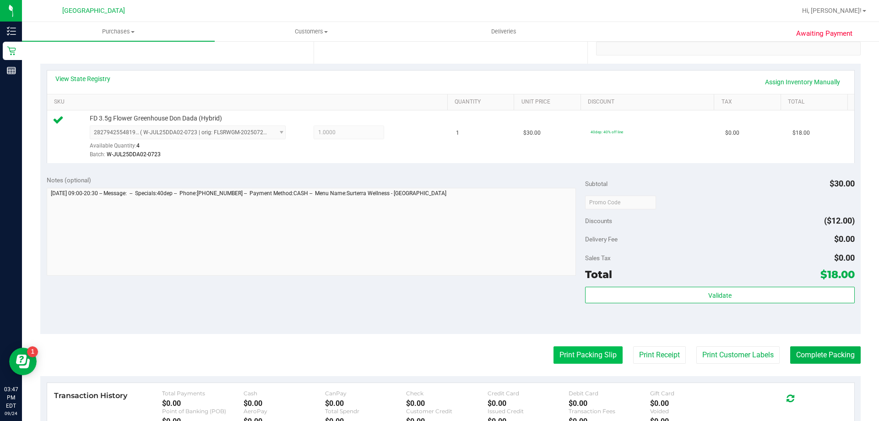
click at [598, 357] on button "Print Packing Slip" at bounding box center [588, 354] width 69 height 17
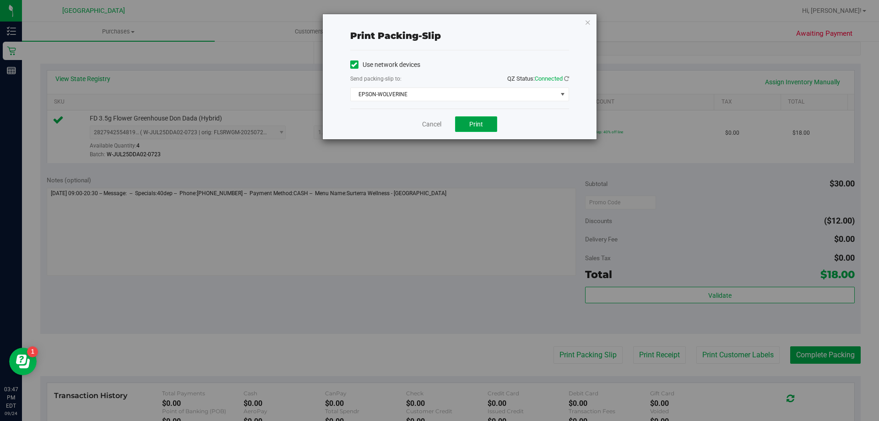
click at [491, 131] on button "Print" at bounding box center [476, 124] width 42 height 16
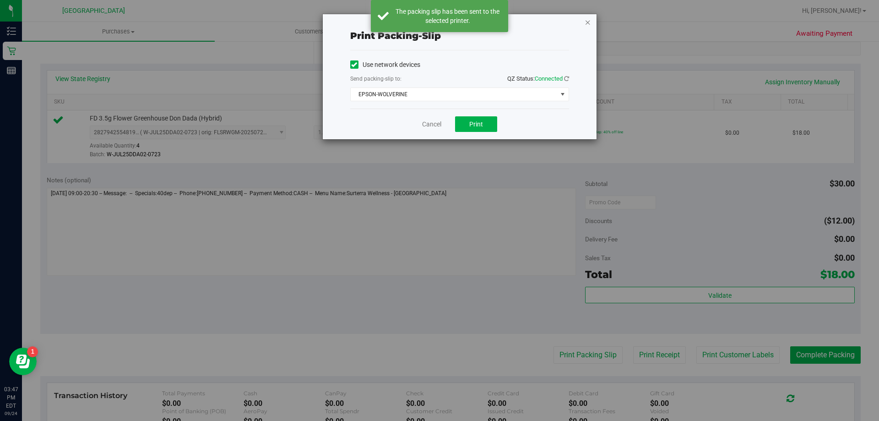
click at [589, 22] on icon "button" at bounding box center [588, 21] width 6 height 11
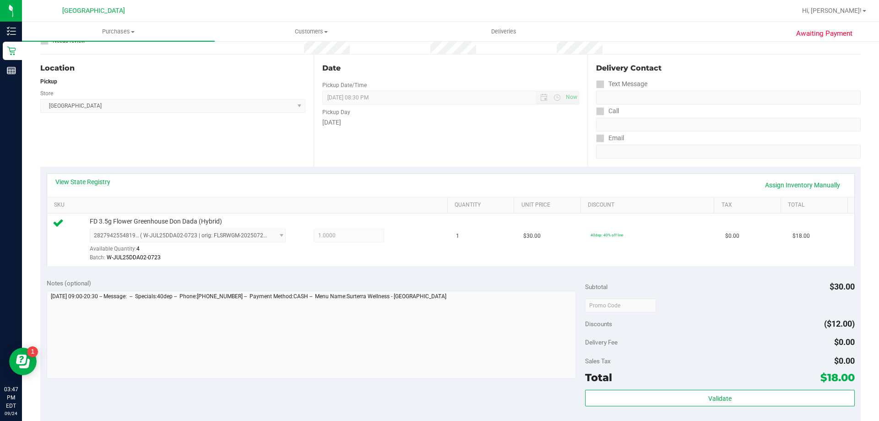
scroll to position [137, 0]
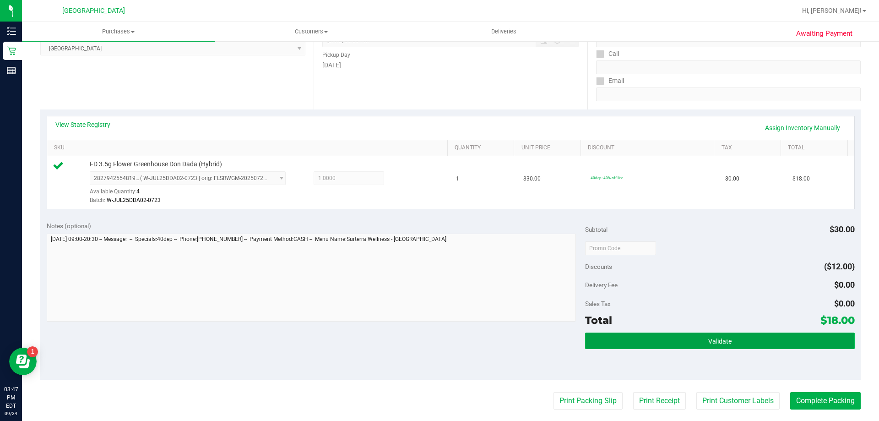
click at [733, 348] on button "Validate" at bounding box center [719, 340] width 269 height 16
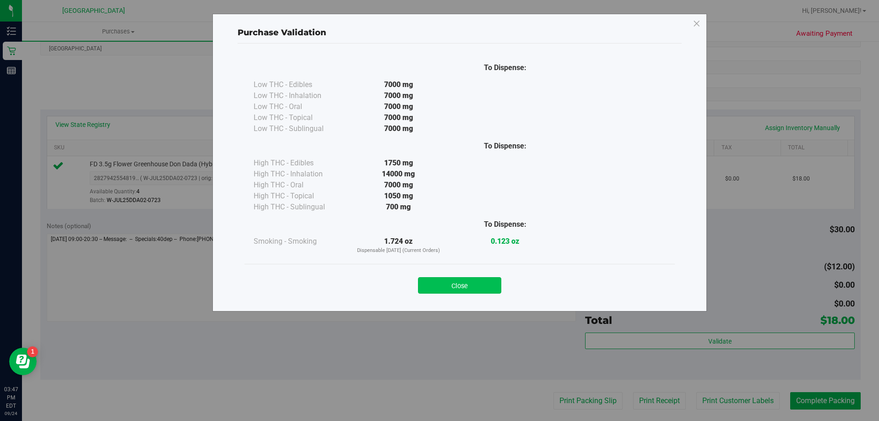
click at [450, 289] on button "Close" at bounding box center [459, 285] width 83 height 16
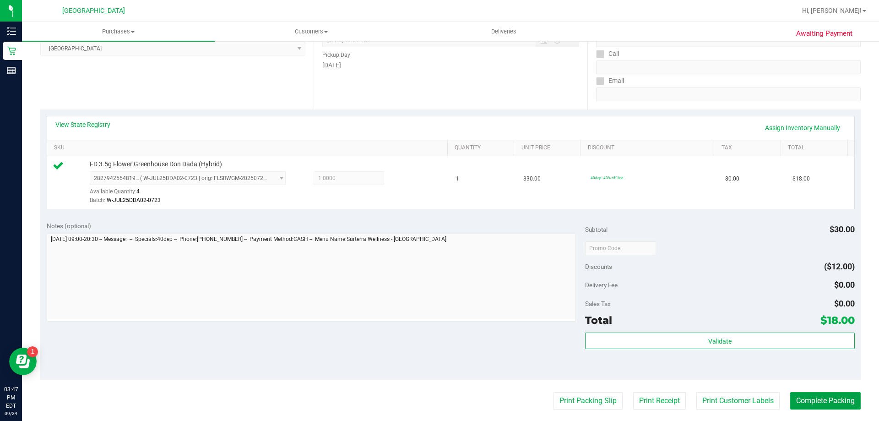
click at [812, 395] on button "Complete Packing" at bounding box center [825, 400] width 71 height 17
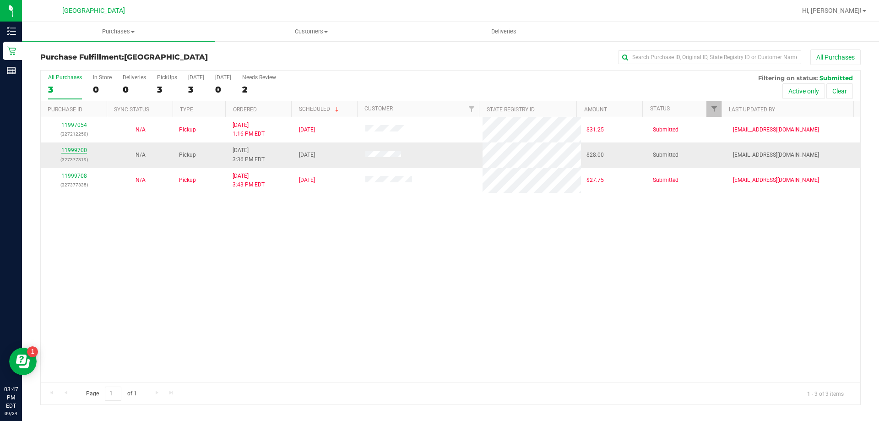
click at [75, 152] on link "11999700" at bounding box center [74, 150] width 26 height 6
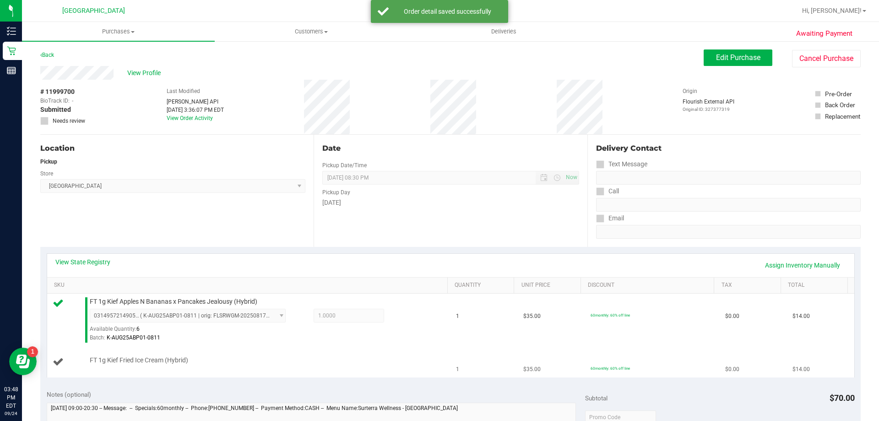
click at [285, 357] on div "FT 1g Kief Fried Ice Cream (Hybrid)" at bounding box center [264, 360] width 358 height 9
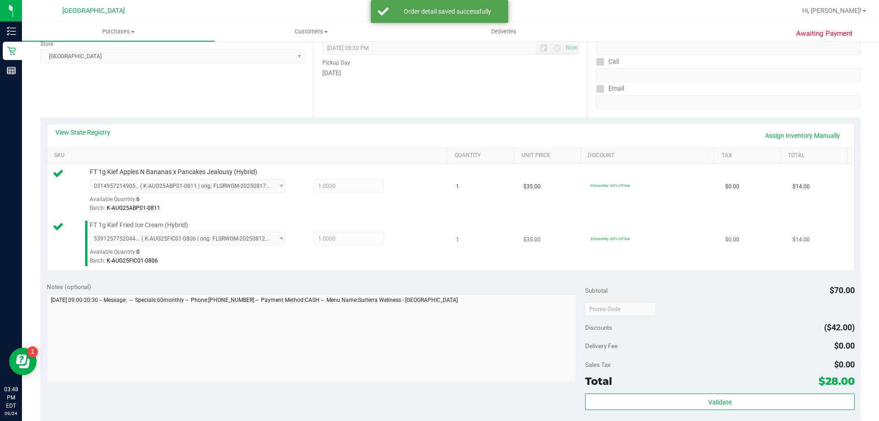
scroll to position [229, 0]
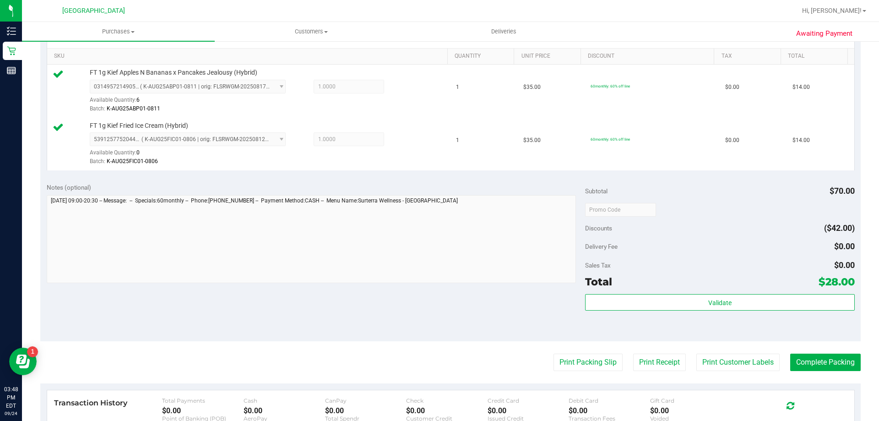
drag, startPoint x: 414, startPoint y: 331, endPoint x: 432, endPoint y: 316, distance: 24.1
click at [415, 328] on div "Notes (optional) Subtotal $70.00 Discounts ($42.00) Delivery Fee $0.00 Sales Ta…" at bounding box center [450, 258] width 821 height 165
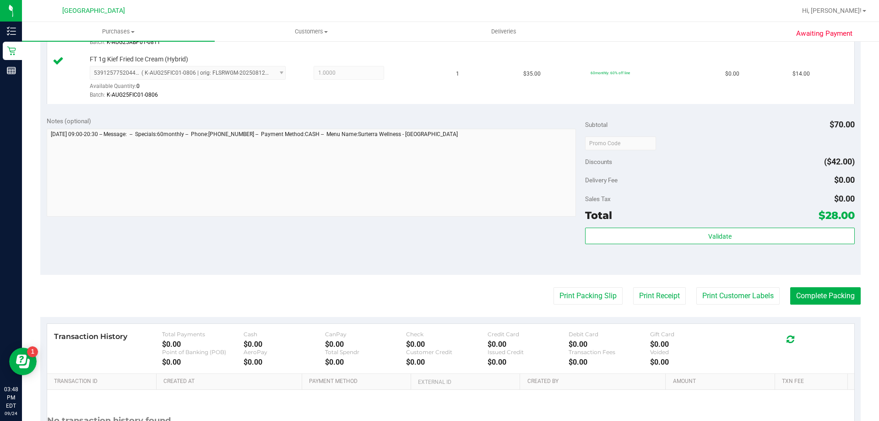
scroll to position [366, 0]
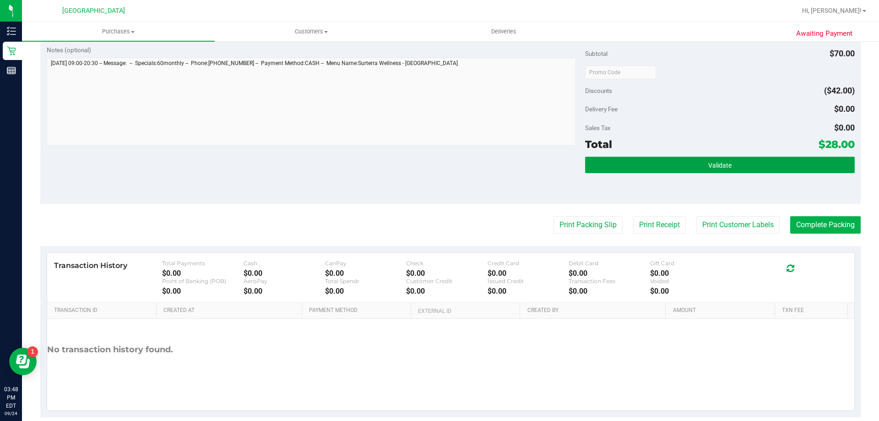
click at [782, 165] on button "Validate" at bounding box center [719, 165] width 269 height 16
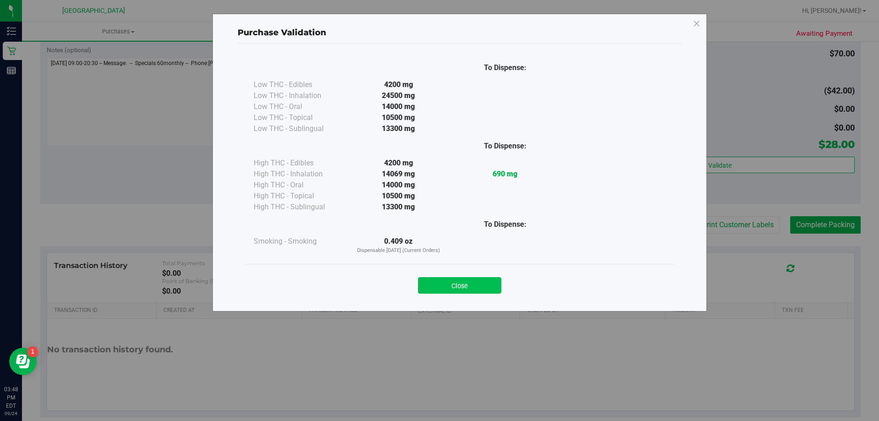
click at [475, 283] on button "Close" at bounding box center [459, 285] width 83 height 16
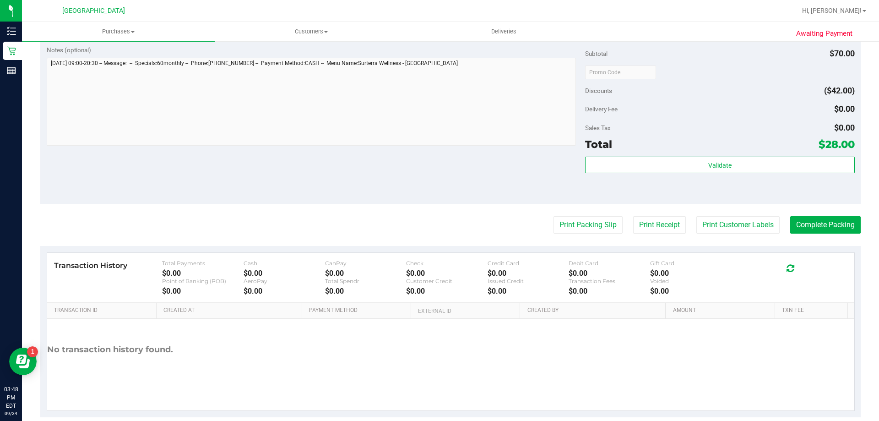
drag, startPoint x: 582, startPoint y: 196, endPoint x: 583, endPoint y: 209, distance: 12.9
click at [583, 201] on div "Notes (optional) Subtotal $70.00 Discounts ($42.00) Delivery Fee $0.00 Sales Ta…" at bounding box center [450, 121] width 821 height 165
click at [583, 210] on purchase-details "Back Edit Purchase Cancel Purchase View Profile # 11999700 BioTrack ID: - Submi…" at bounding box center [450, 50] width 821 height 734
click at [581, 218] on button "Print Packing Slip" at bounding box center [588, 224] width 69 height 17
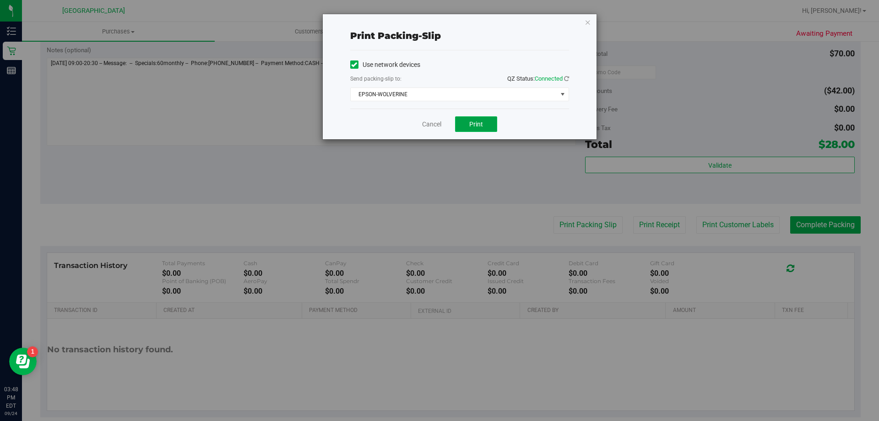
click at [486, 126] on button "Print" at bounding box center [476, 124] width 42 height 16
click at [587, 20] on icon "button" at bounding box center [588, 21] width 6 height 11
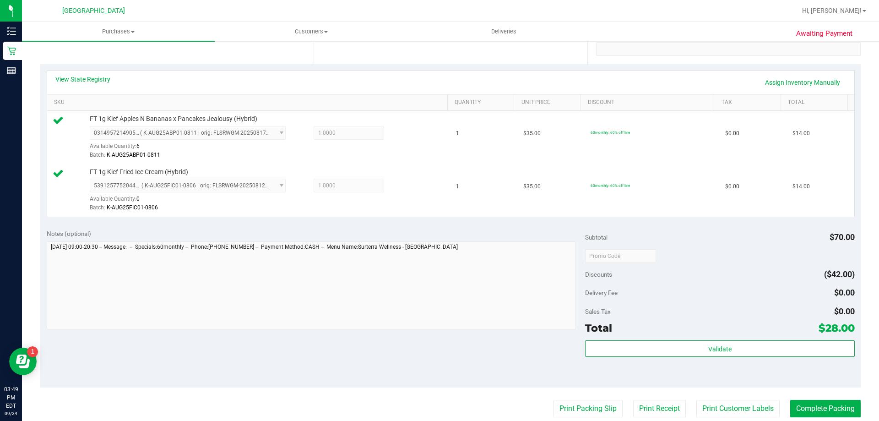
scroll to position [229, 0]
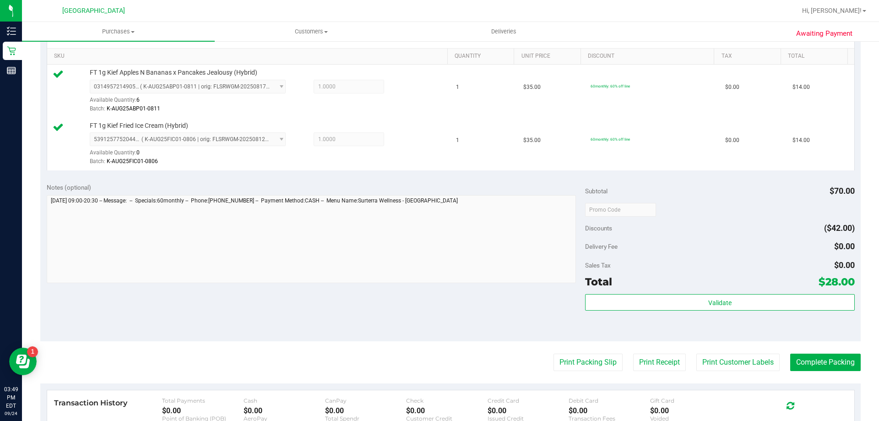
click at [649, 290] on div "Subtotal $70.00 Discounts ($42.00) Delivery Fee $0.00 Sales Tax $0.00 Total $28…" at bounding box center [719, 259] width 269 height 152
click at [652, 292] on div "Subtotal $70.00 Discounts ($42.00) Delivery Fee $0.00 Sales Tax $0.00 Total $28…" at bounding box center [719, 259] width 269 height 152
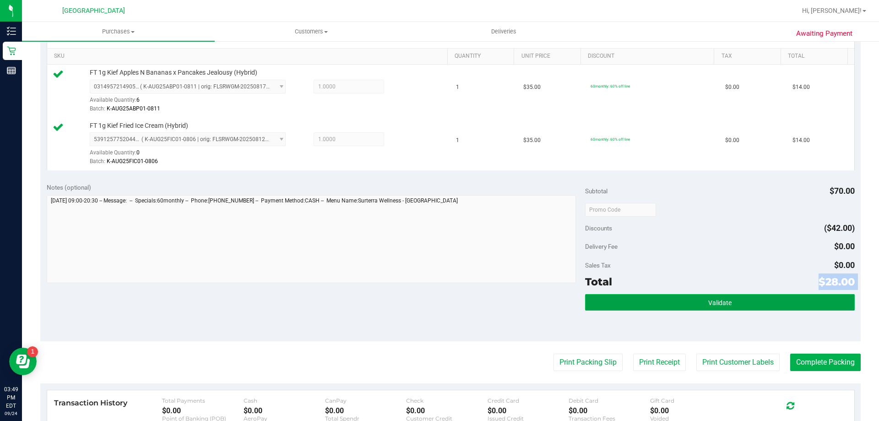
click at [653, 294] on button "Validate" at bounding box center [719, 302] width 269 height 16
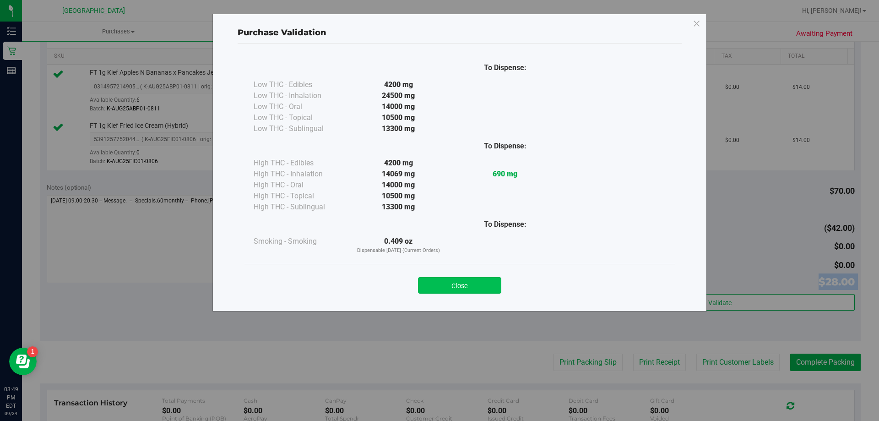
click at [472, 279] on button "Close" at bounding box center [459, 285] width 83 height 16
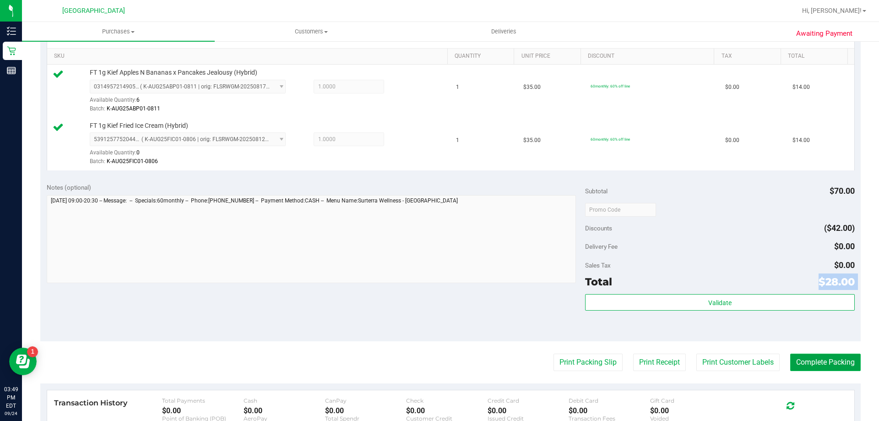
click at [841, 361] on button "Complete Packing" at bounding box center [825, 362] width 71 height 17
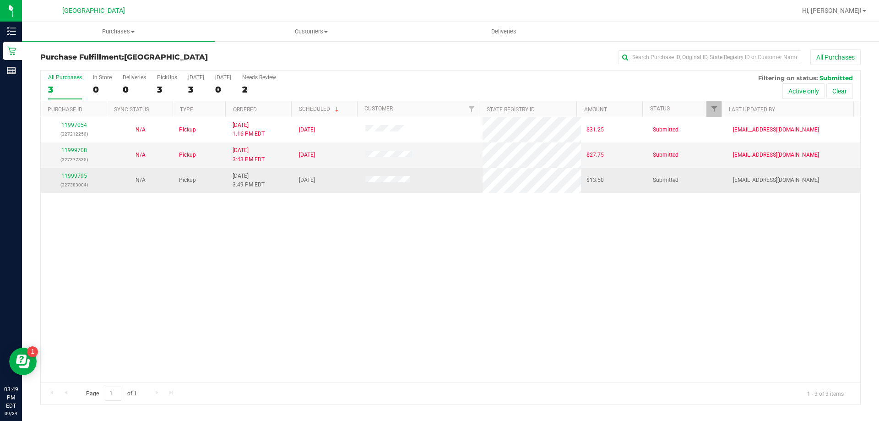
click at [73, 181] on p "(327383004)" at bounding box center [73, 184] width 55 height 9
click at [73, 175] on link "11999795" at bounding box center [74, 176] width 26 height 6
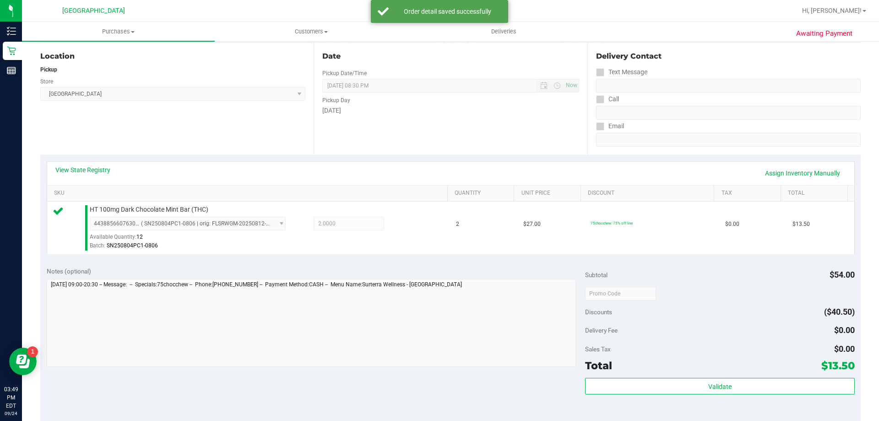
scroll to position [229, 0]
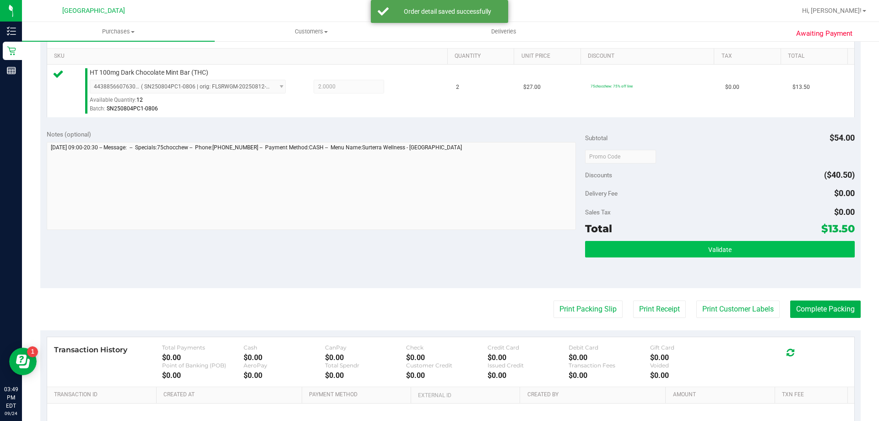
click at [785, 239] on div "Subtotal $54.00 Discounts ($40.50) Delivery Fee $0.00 Sales Tax $0.00 Total $13…" at bounding box center [719, 206] width 269 height 152
click at [786, 249] on button "Validate" at bounding box center [719, 249] width 269 height 16
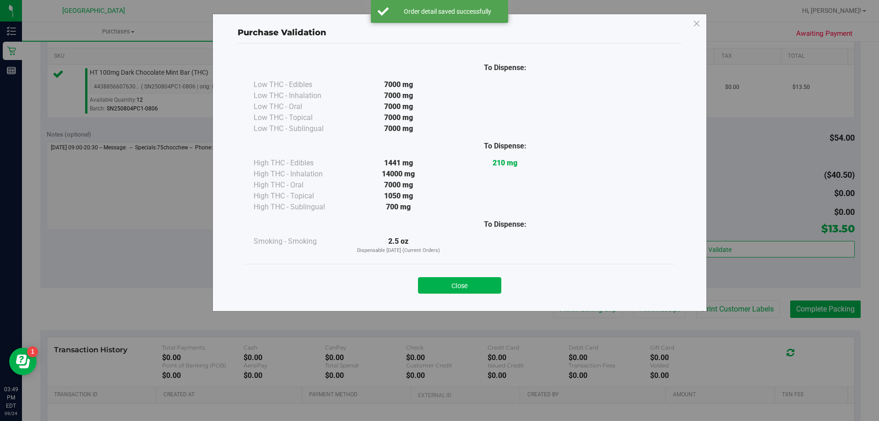
drag, startPoint x: 463, startPoint y: 289, endPoint x: 488, endPoint y: 281, distance: 25.8
click at [464, 289] on button "Close" at bounding box center [459, 285] width 83 height 16
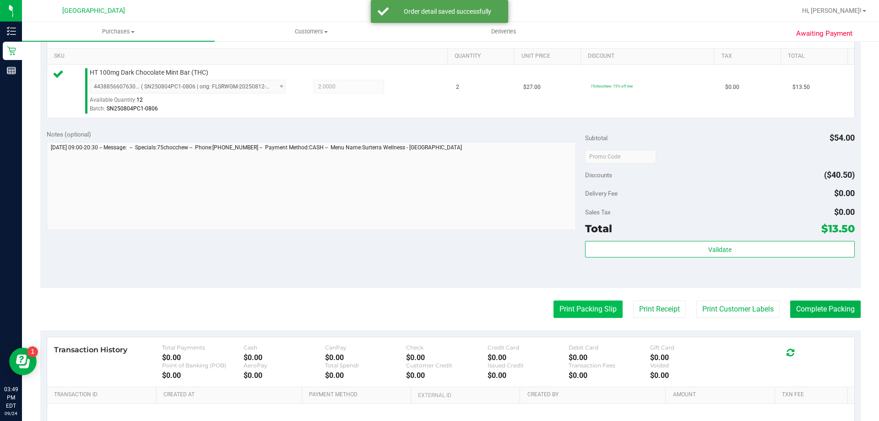
click at [585, 312] on button "Print Packing Slip" at bounding box center [588, 308] width 69 height 17
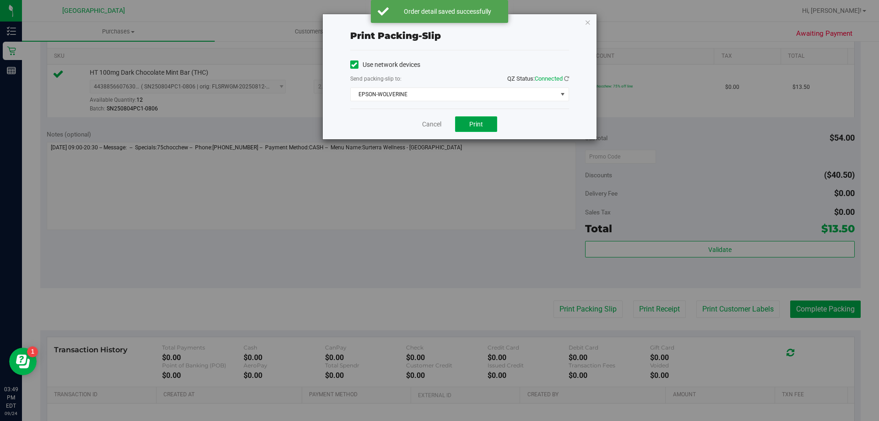
click at [476, 117] on button "Print" at bounding box center [476, 124] width 42 height 16
click at [590, 25] on icon "button" at bounding box center [588, 21] width 6 height 11
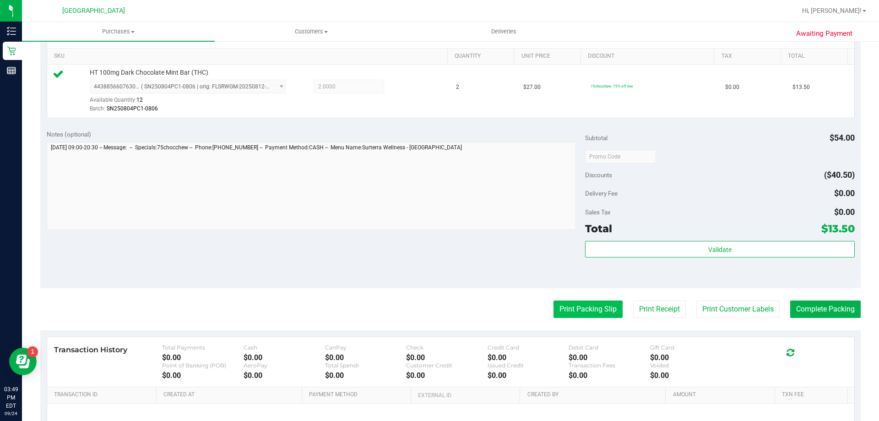
click at [581, 311] on button "Print Packing Slip" at bounding box center [588, 308] width 69 height 17
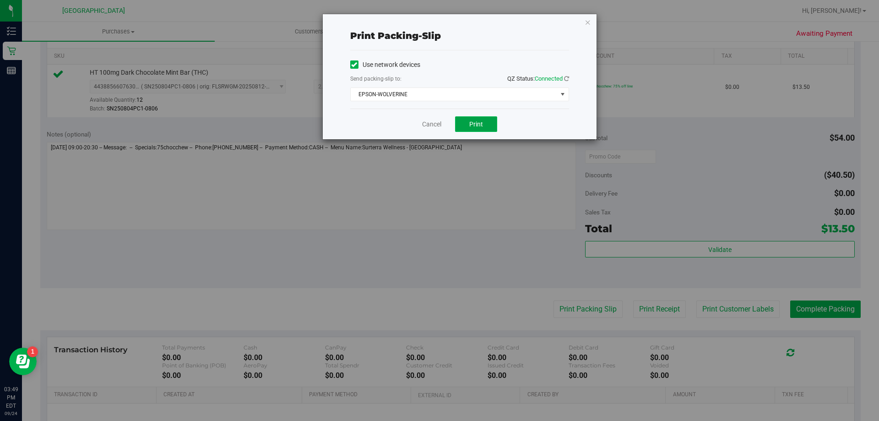
click at [469, 120] on button "Print" at bounding box center [476, 124] width 42 height 16
click at [590, 23] on icon "button" at bounding box center [588, 21] width 6 height 11
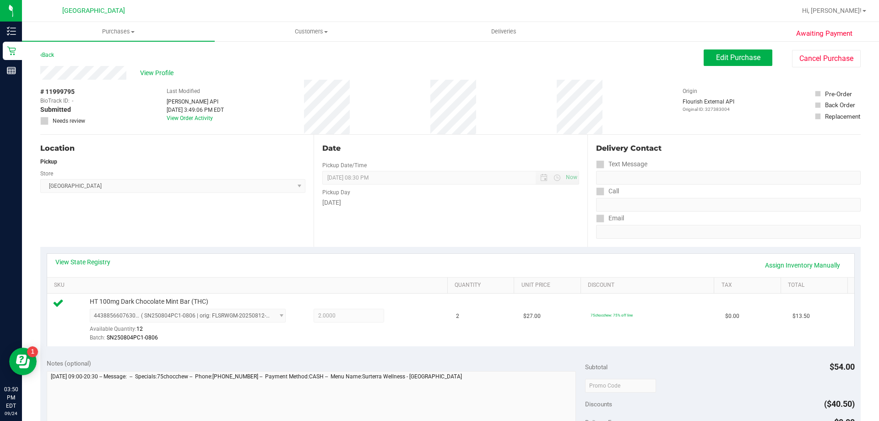
scroll to position [183, 0]
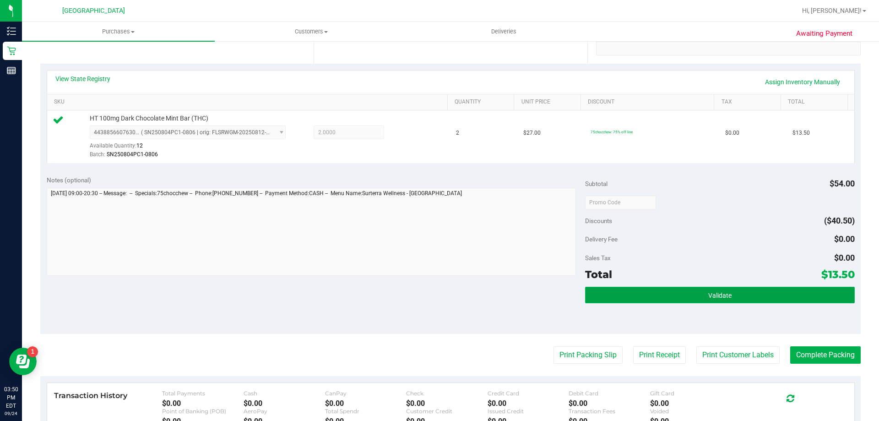
click at [716, 293] on span "Validate" at bounding box center [719, 295] width 23 height 7
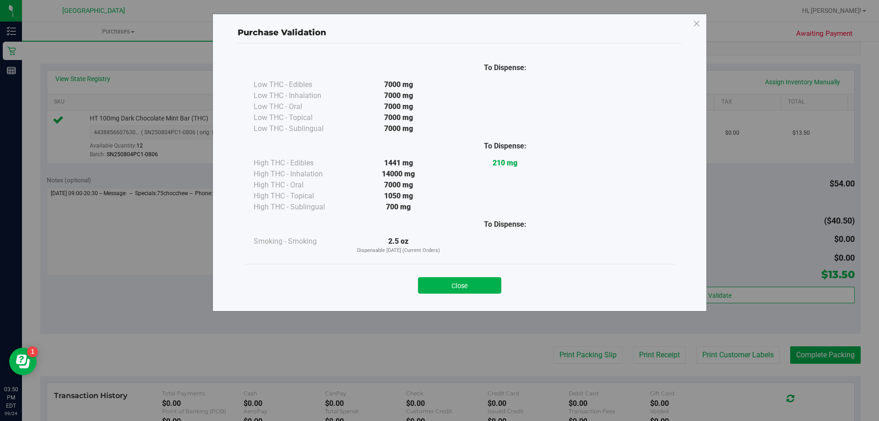
drag, startPoint x: 432, startPoint y: 287, endPoint x: 703, endPoint y: 322, distance: 272.9
click at [457, 289] on button "Close" at bounding box center [459, 285] width 83 height 16
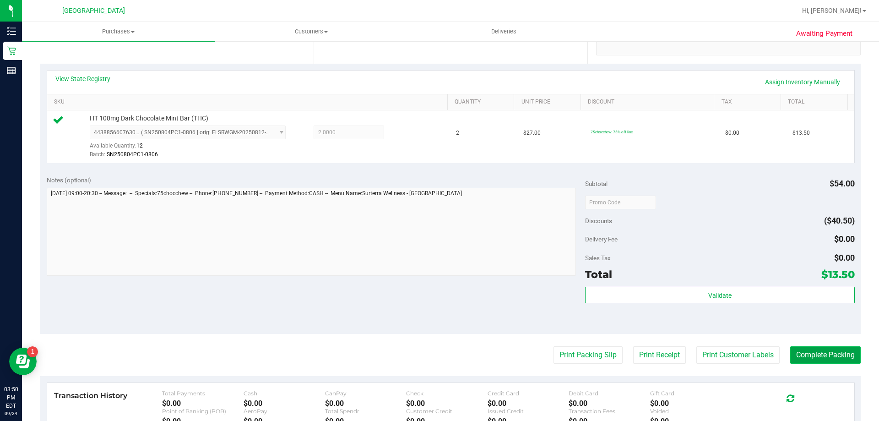
click at [832, 352] on button "Complete Packing" at bounding box center [825, 354] width 71 height 17
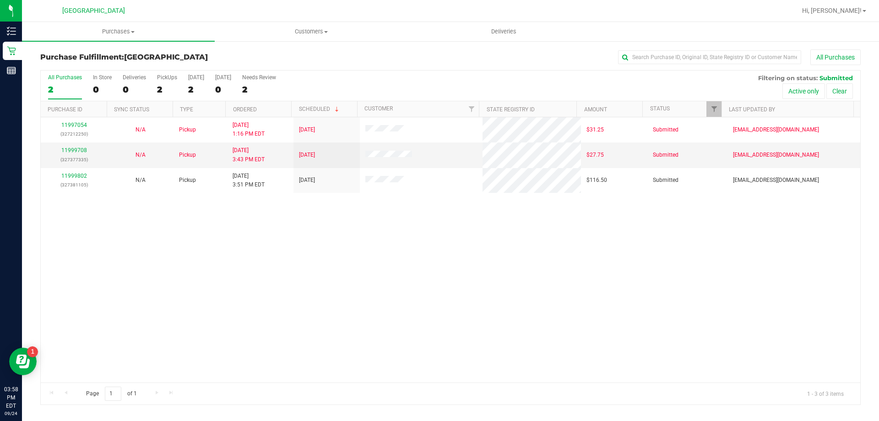
click at [258, 251] on div "11997054 (327212250) N/A Pickup 9/24/2025 1:16 PM EDT 9/24/2025 $31.25 Submitte…" at bounding box center [451, 249] width 820 height 265
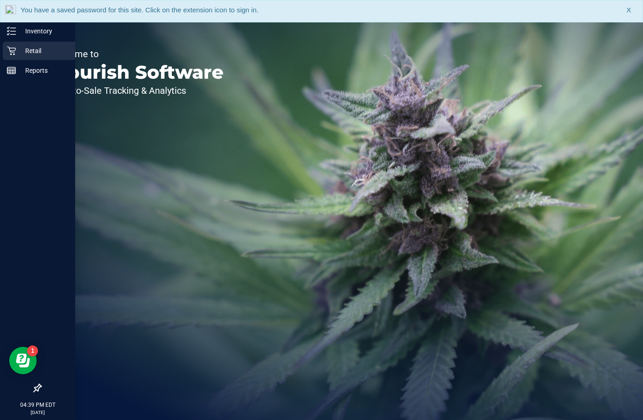
click at [8, 52] on icon at bounding box center [11, 50] width 9 height 9
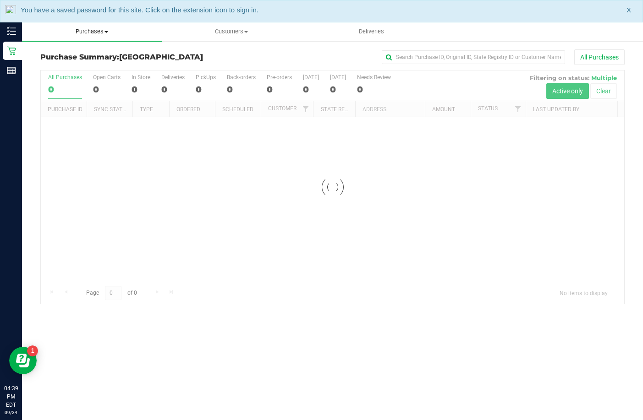
click at [96, 33] on span "Purchases" at bounding box center [92, 31] width 140 height 8
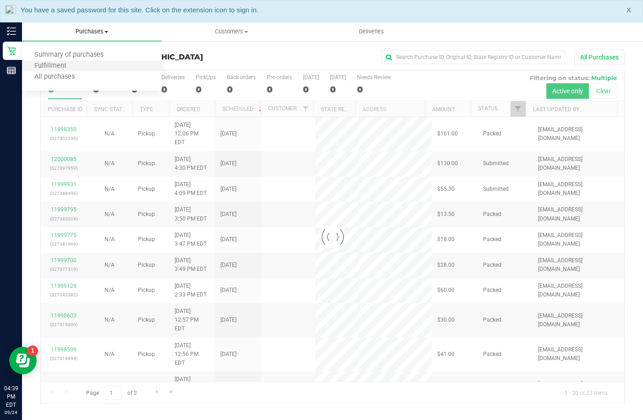
click at [78, 67] on li "Fulfillment" at bounding box center [92, 66] width 140 height 11
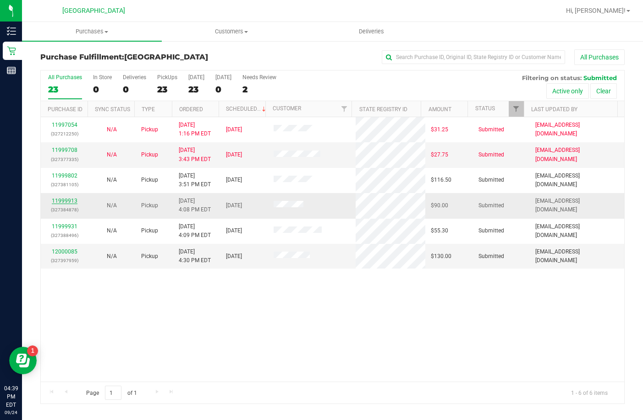
click at [74, 201] on link "11999913" at bounding box center [65, 201] width 26 height 6
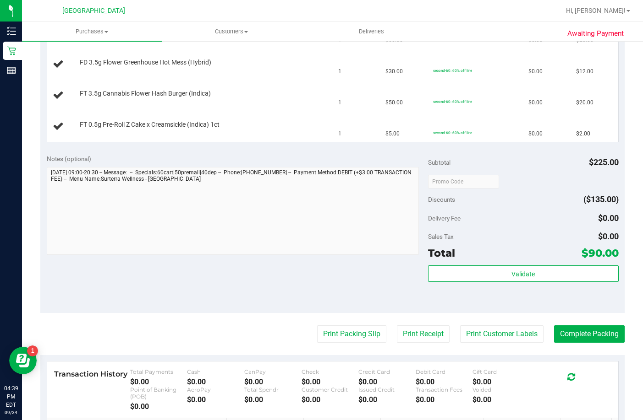
scroll to position [321, 0]
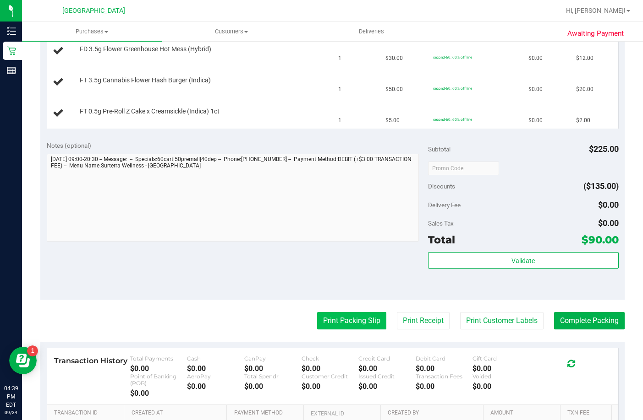
click at [353, 325] on button "Print Packing Slip" at bounding box center [351, 320] width 69 height 17
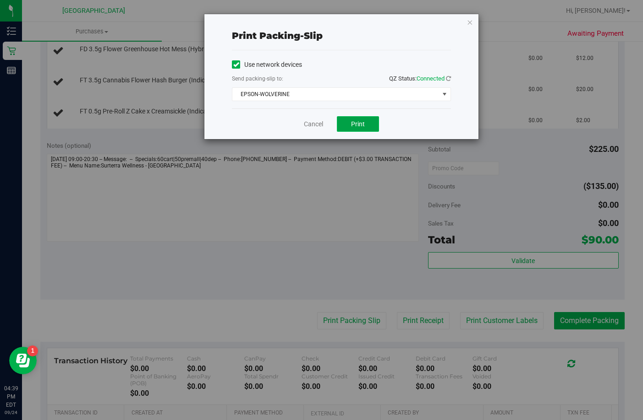
click at [369, 122] on button "Print" at bounding box center [358, 124] width 42 height 16
click at [472, 23] on icon "button" at bounding box center [469, 21] width 6 height 11
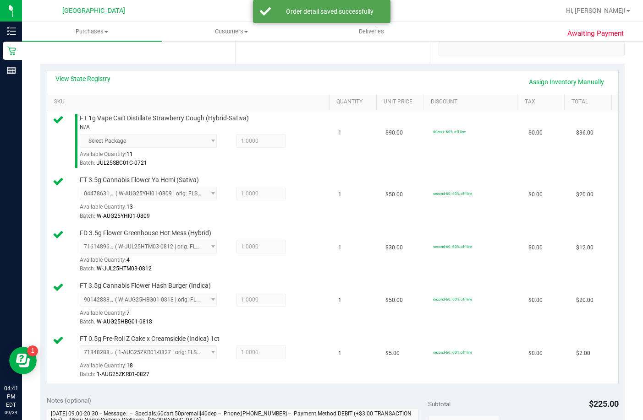
scroll to position [458, 0]
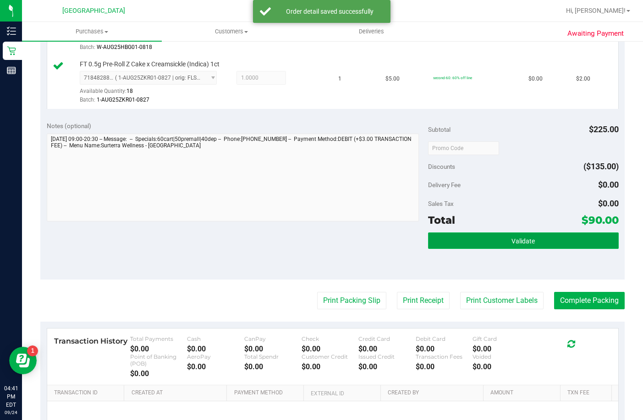
click at [482, 249] on button "Validate" at bounding box center [523, 241] width 191 height 16
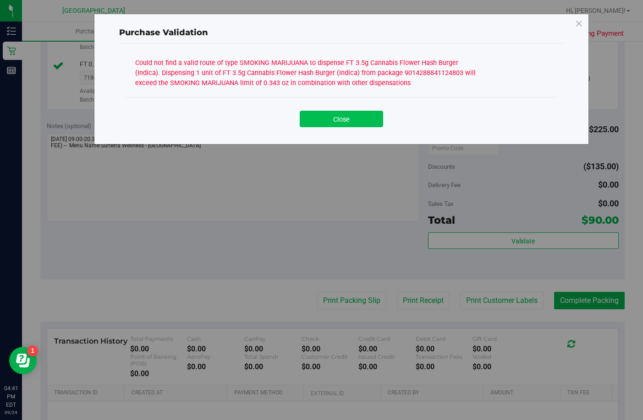
click at [365, 114] on button "Close" at bounding box center [340, 119] width 83 height 16
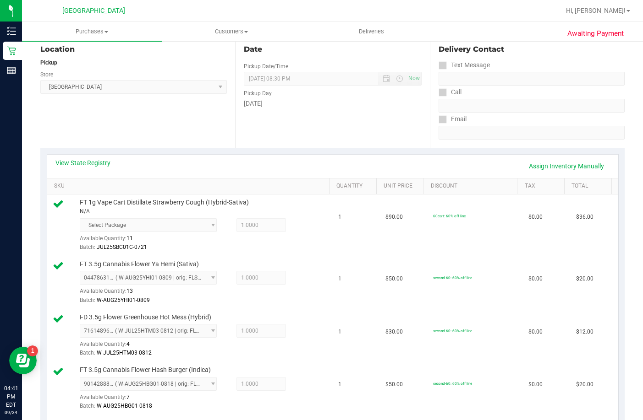
scroll to position [0, 0]
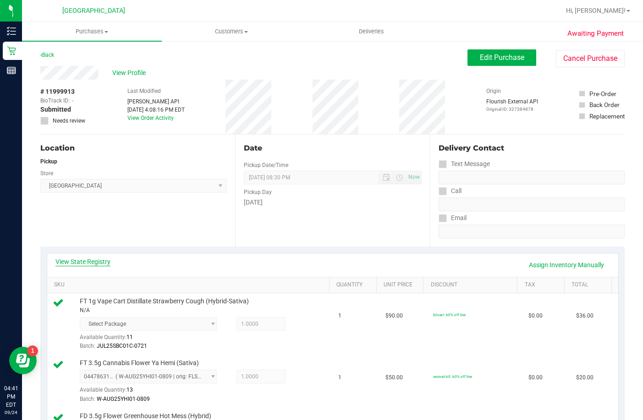
click at [105, 262] on link "View State Registry" at bounding box center [82, 261] width 55 height 9
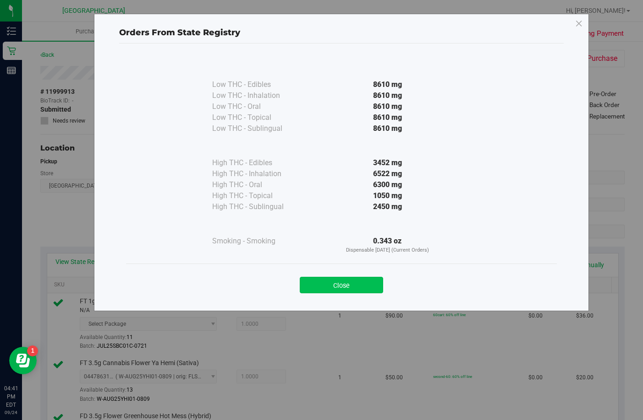
click at [325, 284] on button "Close" at bounding box center [340, 285] width 83 height 16
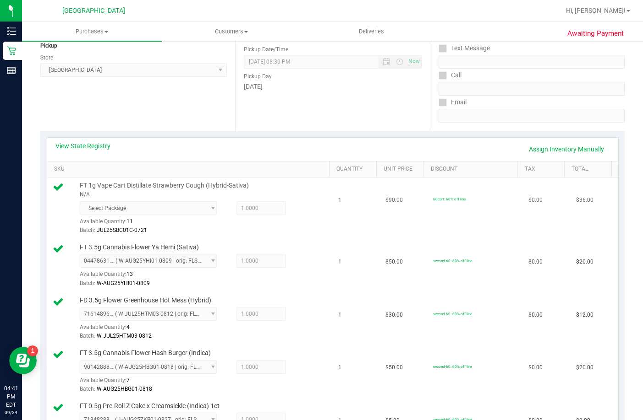
scroll to position [92, 0]
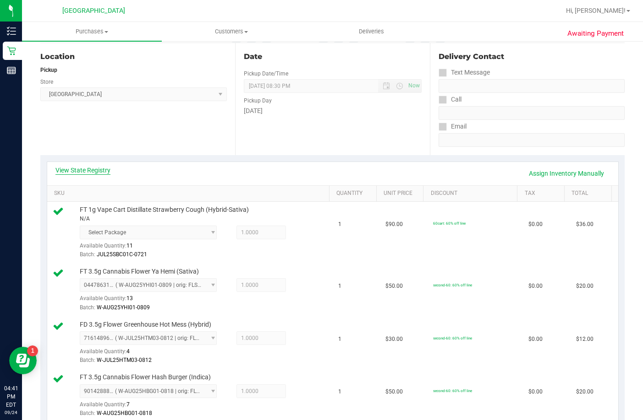
click at [98, 171] on link "View State Registry" at bounding box center [82, 170] width 55 height 9
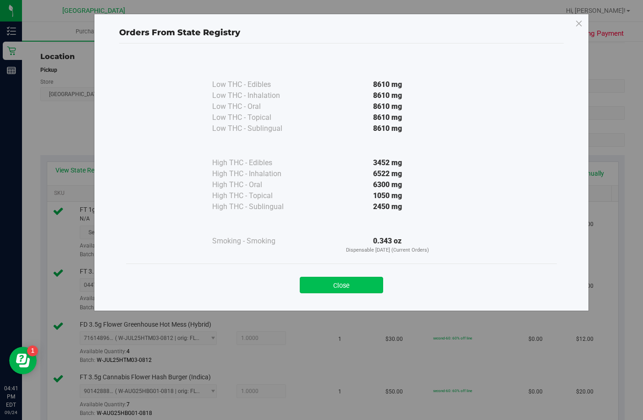
click at [353, 288] on button "Close" at bounding box center [340, 285] width 83 height 16
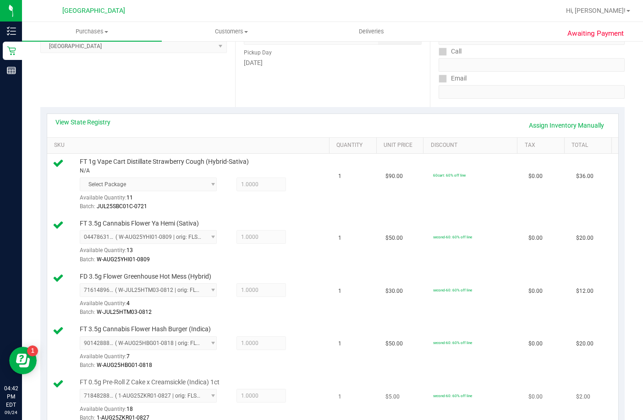
scroll to position [137, 0]
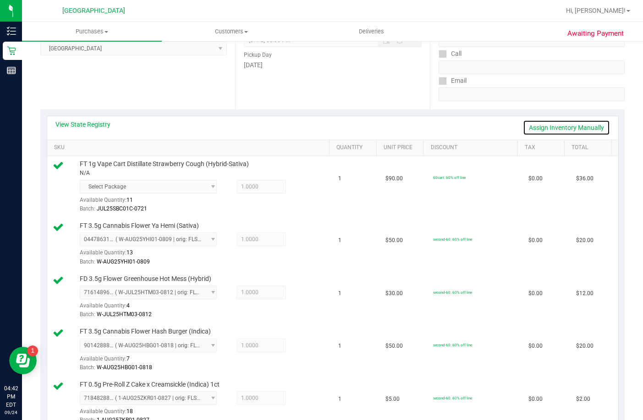
click at [528, 131] on link "Assign Inventory Manually" at bounding box center [566, 128] width 87 height 16
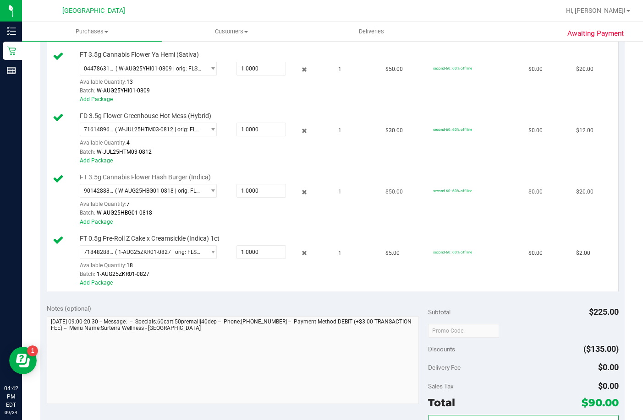
scroll to position [321, 0]
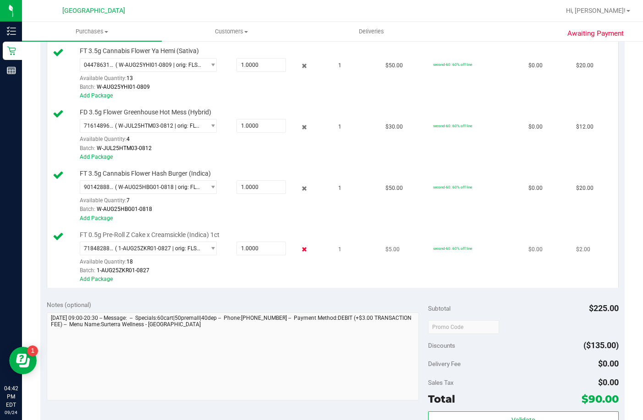
click at [299, 255] on icon at bounding box center [304, 250] width 10 height 11
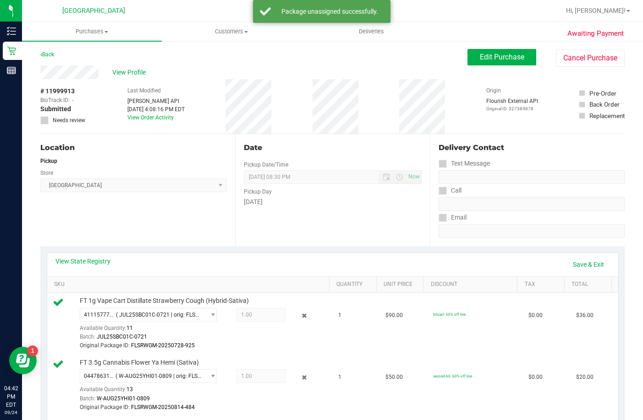
scroll to position [0, 0]
click at [486, 63] on button "Edit Purchase" at bounding box center [501, 57] width 69 height 16
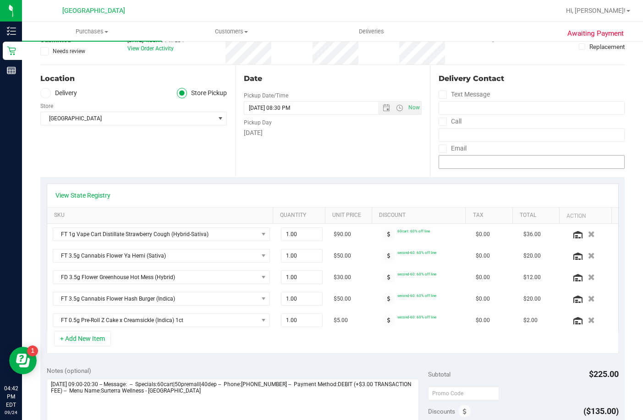
scroll to position [92, 0]
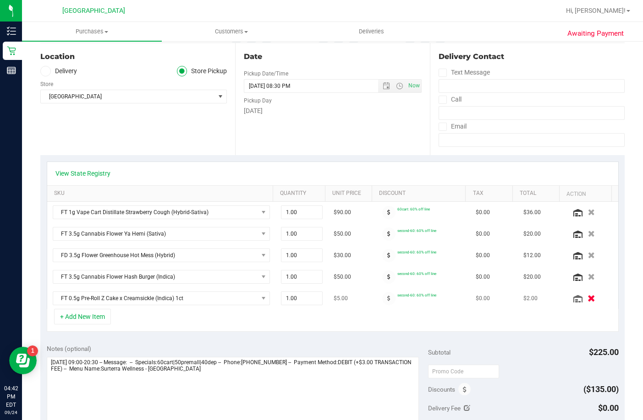
click at [528, 299] on icon "button" at bounding box center [592, 298] width 8 height 7
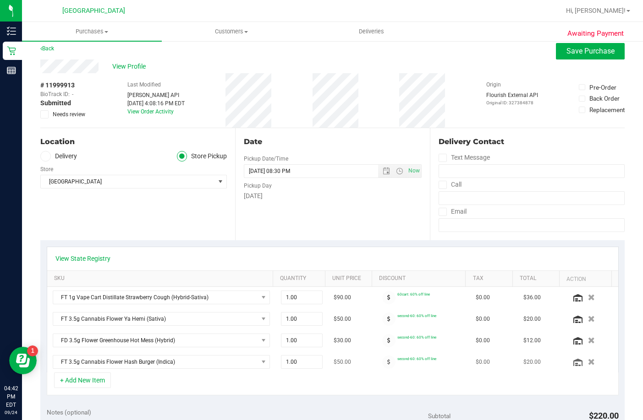
scroll to position [0, 0]
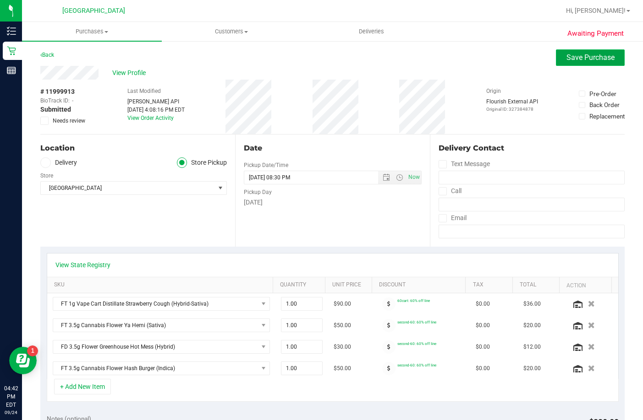
click at [528, 56] on button "Save Purchase" at bounding box center [589, 57] width 69 height 16
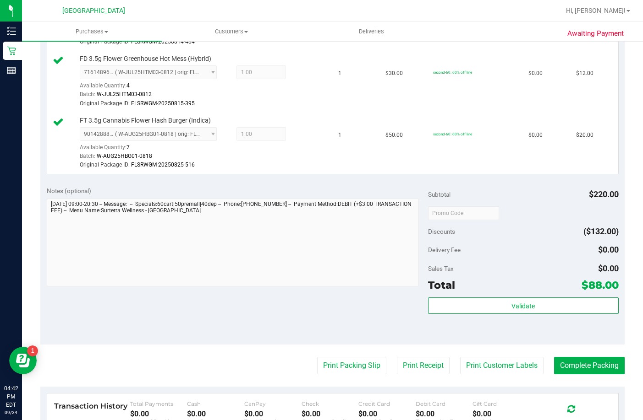
scroll to position [458, 0]
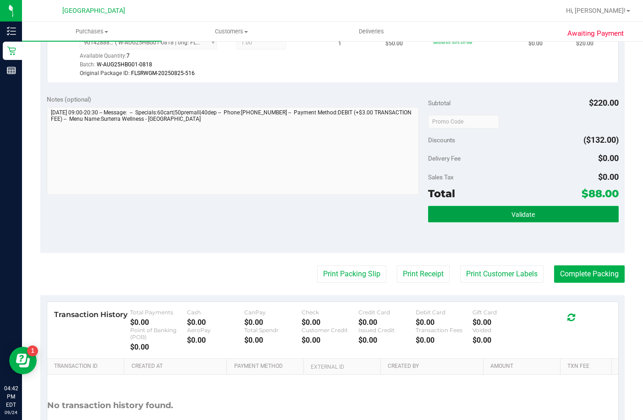
click at [498, 223] on button "Validate" at bounding box center [523, 214] width 191 height 16
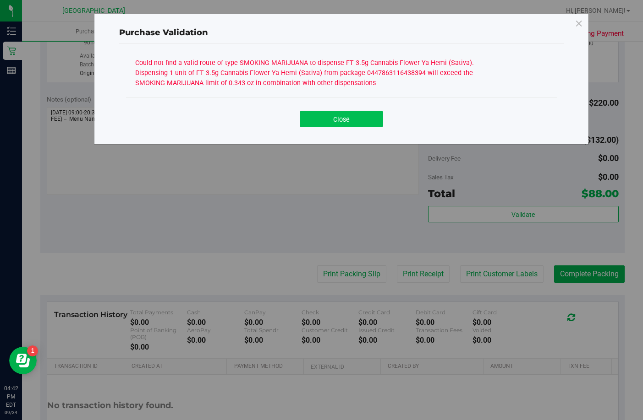
click at [356, 119] on button "Close" at bounding box center [340, 119] width 83 height 16
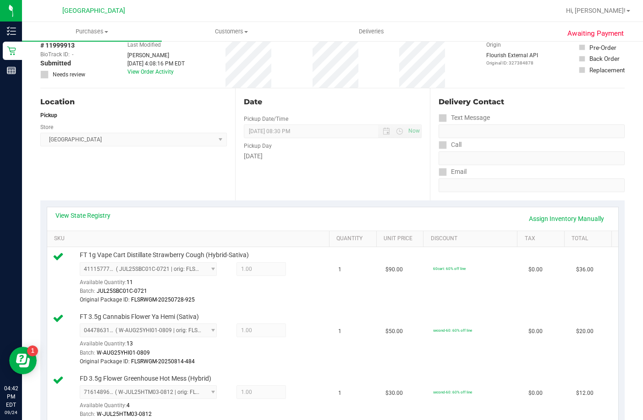
scroll to position [46, 0]
click at [528, 221] on link "Assign Inventory Manually" at bounding box center [566, 220] width 87 height 16
click at [528, 219] on link "Save & Exit" at bounding box center [587, 220] width 43 height 16
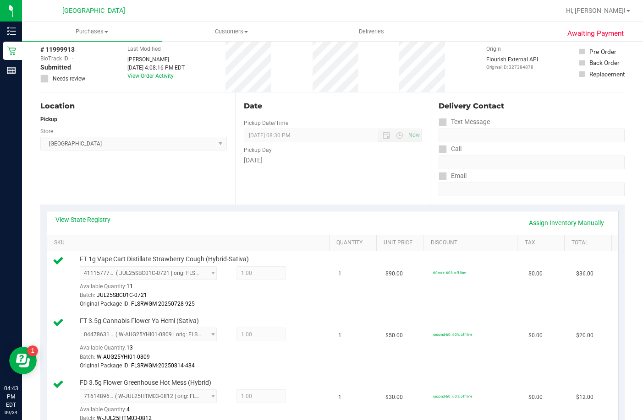
scroll to position [0, 0]
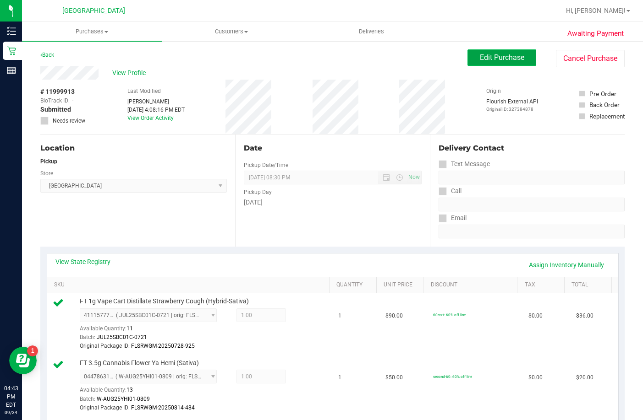
click at [484, 54] on span "Edit Purchase" at bounding box center [501, 57] width 44 height 9
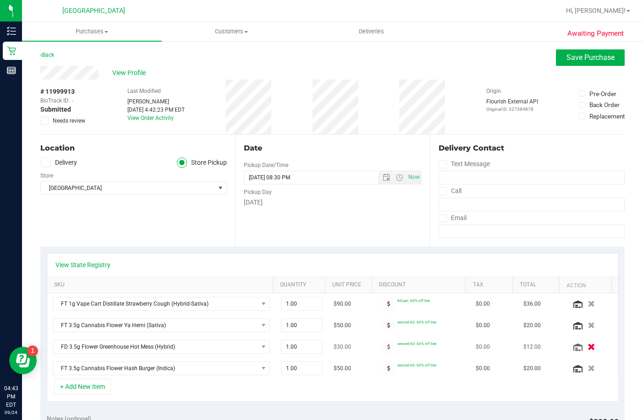
click at [528, 346] on icon "button" at bounding box center [592, 347] width 8 height 7
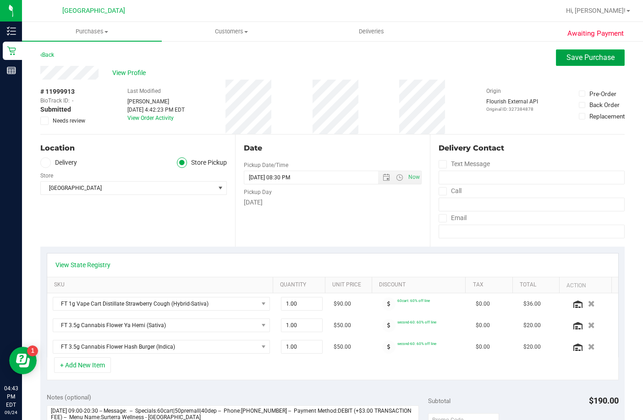
click at [528, 63] on button "Save Purchase" at bounding box center [589, 57] width 69 height 16
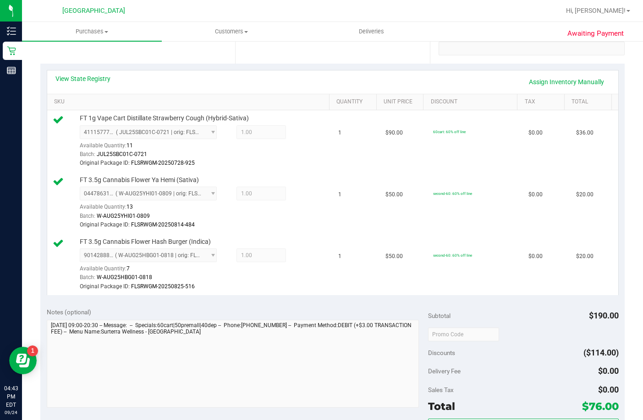
scroll to position [275, 0]
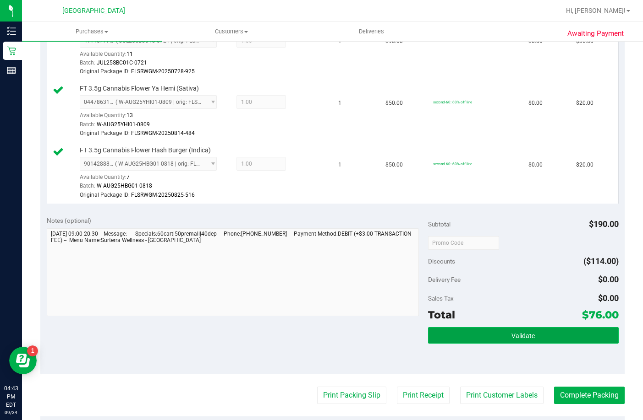
click at [524, 340] on span "Validate" at bounding box center [522, 335] width 23 height 7
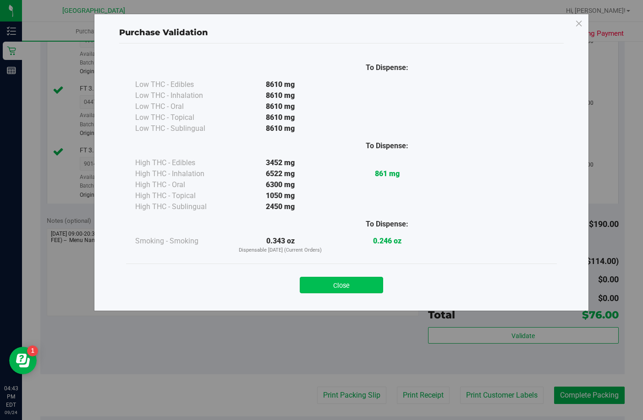
click at [347, 281] on button "Close" at bounding box center [340, 285] width 83 height 16
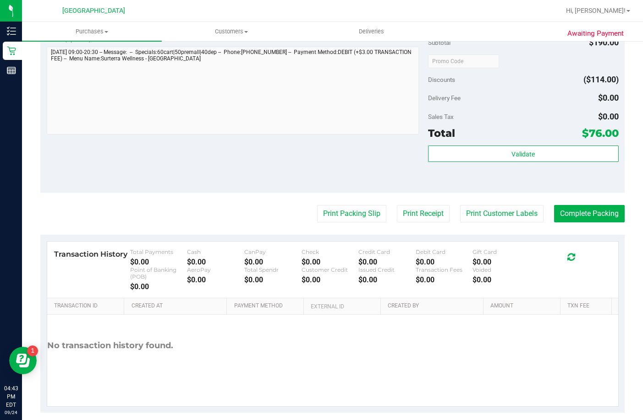
scroll to position [458, 0]
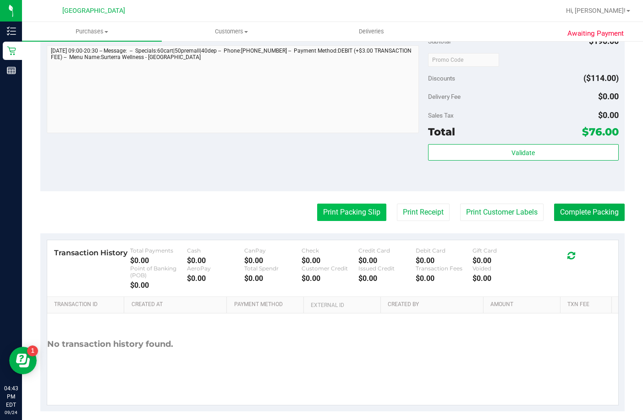
click at [345, 221] on button "Print Packing Slip" at bounding box center [351, 212] width 69 height 17
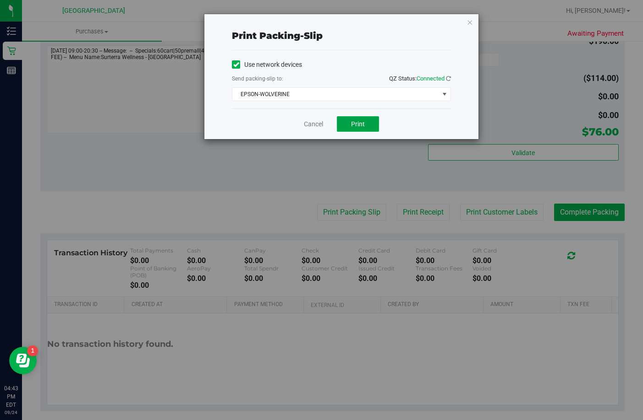
click at [355, 120] on span "Print" at bounding box center [358, 123] width 14 height 7
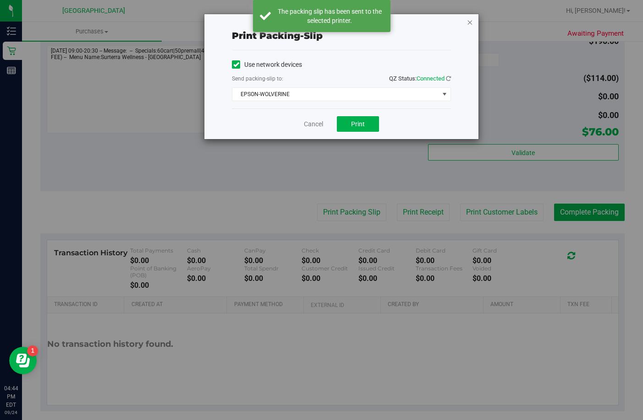
click at [469, 24] on icon "button" at bounding box center [469, 21] width 6 height 11
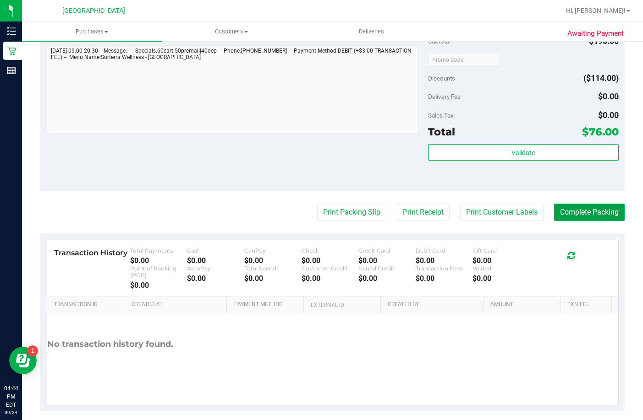
click at [528, 221] on button "Complete Packing" at bounding box center [589, 212] width 71 height 17
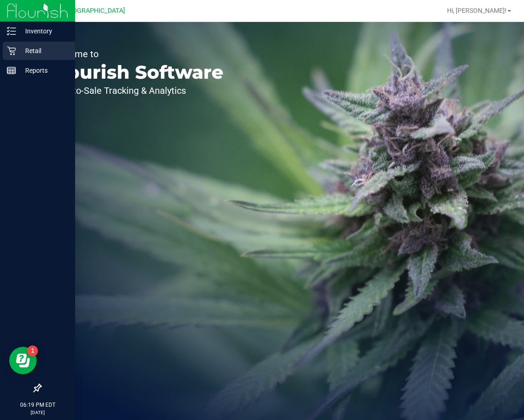
click at [27, 49] on p "Retail" at bounding box center [43, 50] width 55 height 11
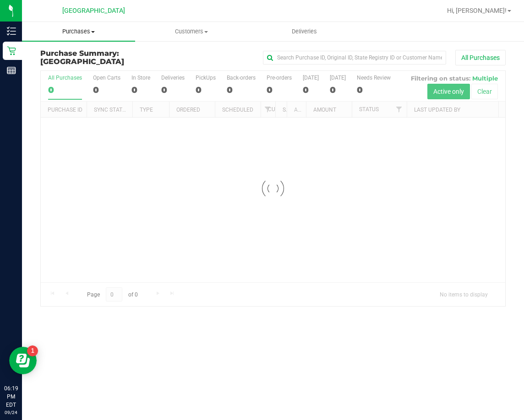
click at [87, 35] on span "Purchases" at bounding box center [78, 31] width 113 height 8
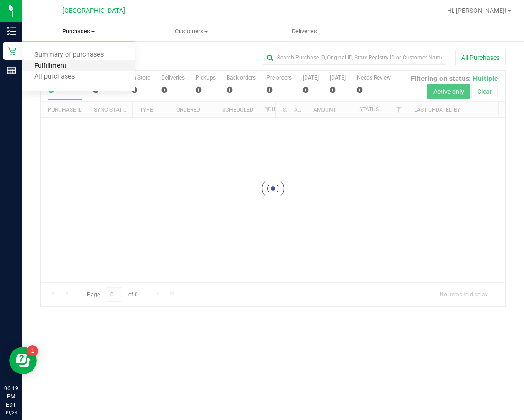
click at [69, 65] on span "Fulfillment" at bounding box center [50, 66] width 57 height 8
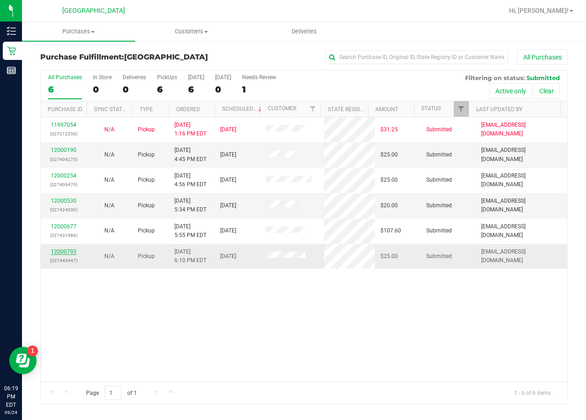
click at [70, 251] on link "12000793" at bounding box center [64, 252] width 26 height 6
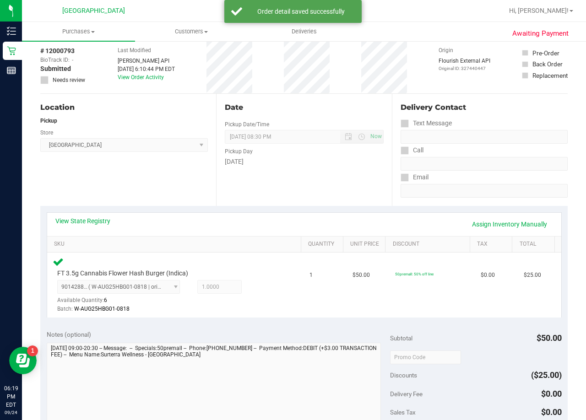
scroll to position [137, 0]
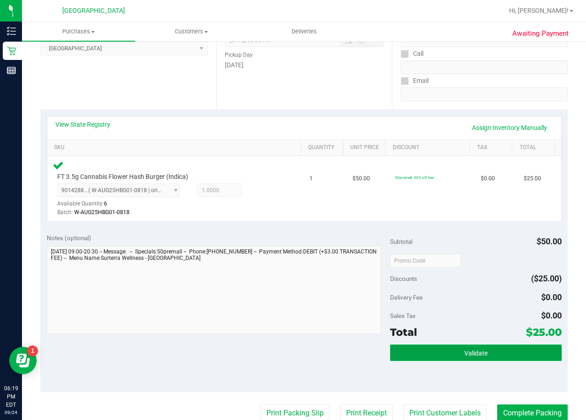
click at [465, 348] on button "Validate" at bounding box center [476, 353] width 172 height 16
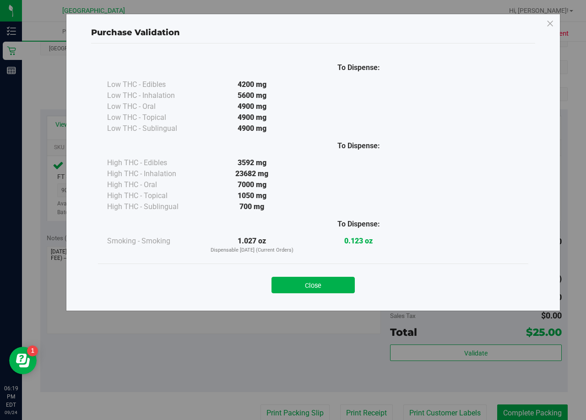
click at [348, 278] on button "Close" at bounding box center [313, 285] width 83 height 16
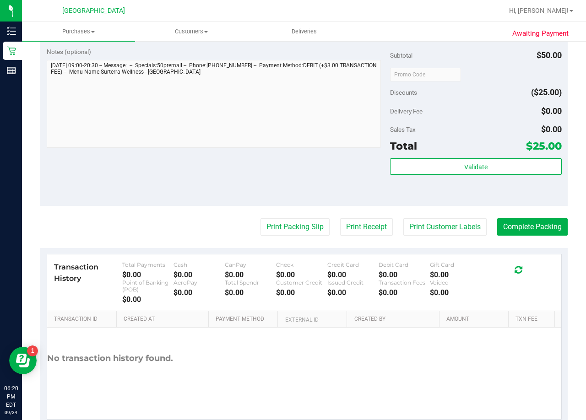
scroll to position [348, 0]
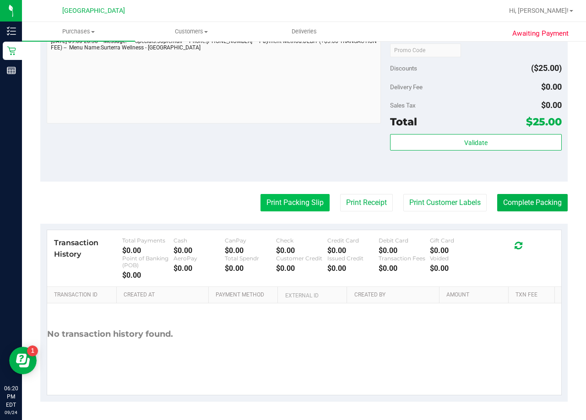
click at [286, 196] on button "Print Packing Slip" at bounding box center [295, 202] width 69 height 17
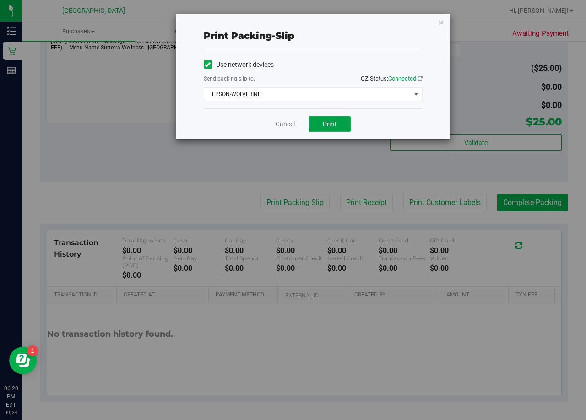
click at [323, 123] on span "Print" at bounding box center [330, 123] width 14 height 7
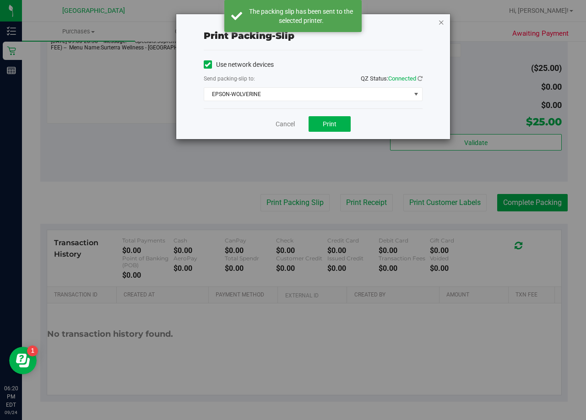
click at [440, 19] on icon "button" at bounding box center [441, 21] width 6 height 11
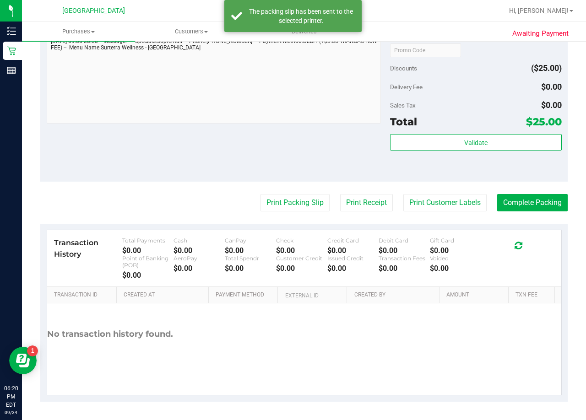
scroll to position [256, 0]
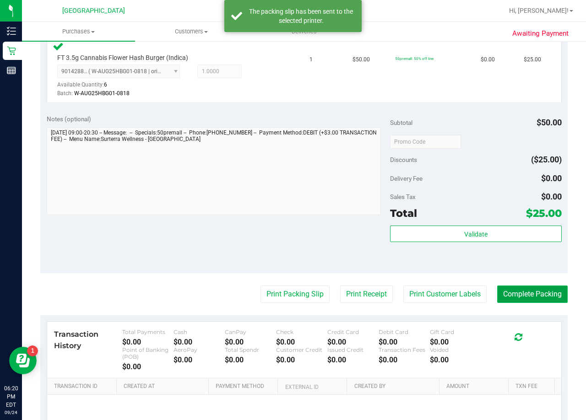
click at [517, 291] on button "Complete Packing" at bounding box center [532, 294] width 71 height 17
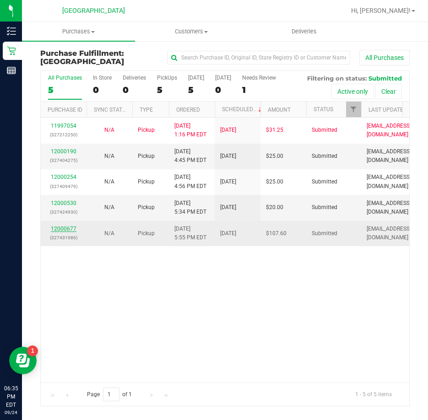
click at [58, 226] on link "12000677" at bounding box center [64, 229] width 26 height 6
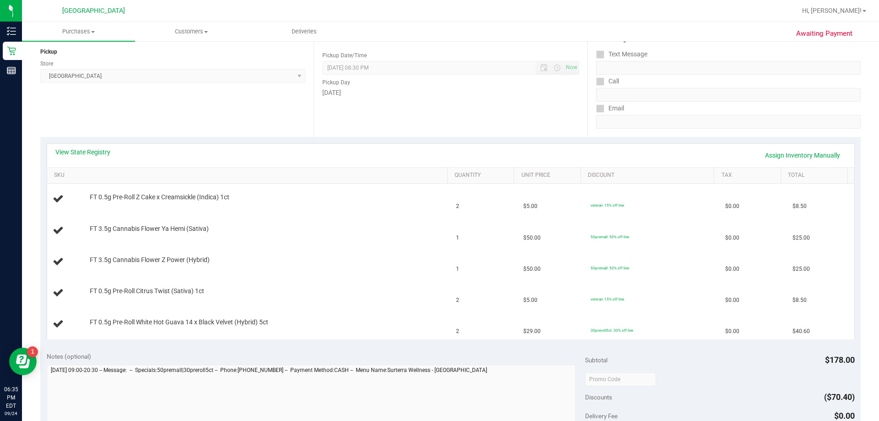
scroll to position [46, 0]
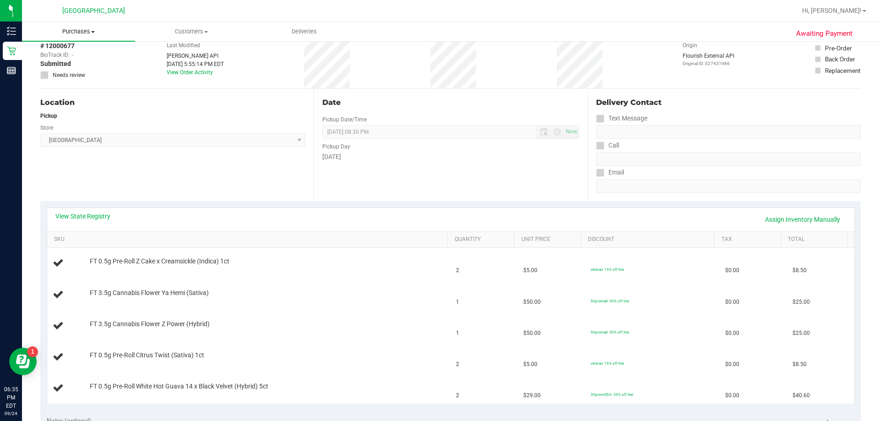
click at [82, 39] on uib-tab-heading "Purchases Summary of purchases Fulfillment All purchases" at bounding box center [78, 31] width 113 height 19
click at [49, 64] on span "Fulfillment" at bounding box center [50, 66] width 57 height 8
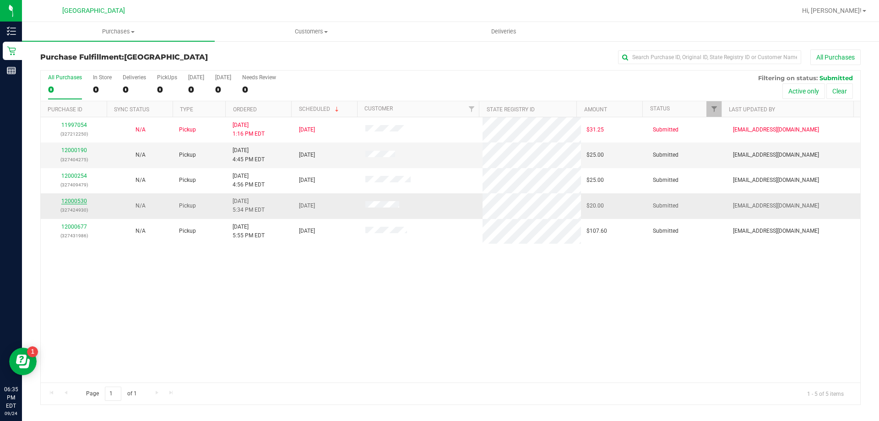
click at [82, 199] on link "12000530" at bounding box center [74, 201] width 26 height 6
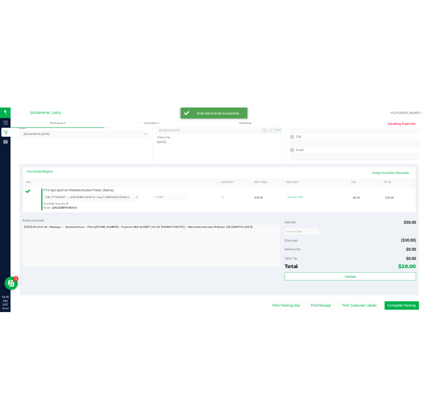
scroll to position [137, 0]
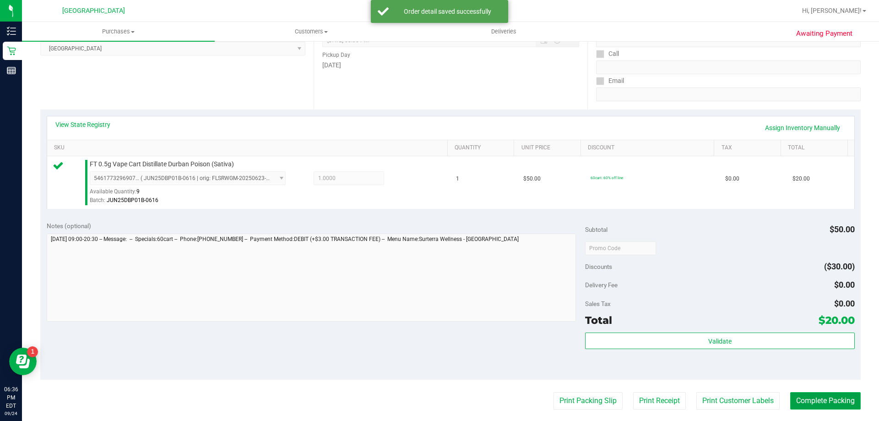
click at [523, 397] on button "Complete Packing" at bounding box center [825, 400] width 71 height 17
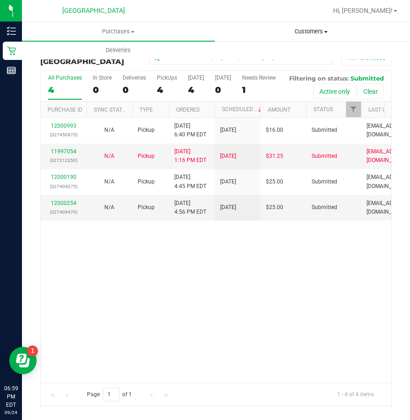
click at [231, 27] on uib-tab-heading "Customers All customers Add a new customer All physicians" at bounding box center [311, 31] width 192 height 18
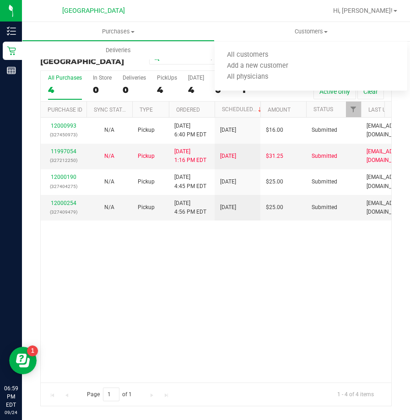
click at [220, 8] on div at bounding box center [245, 11] width 163 height 18
